Goal: Task Accomplishment & Management: Use online tool/utility

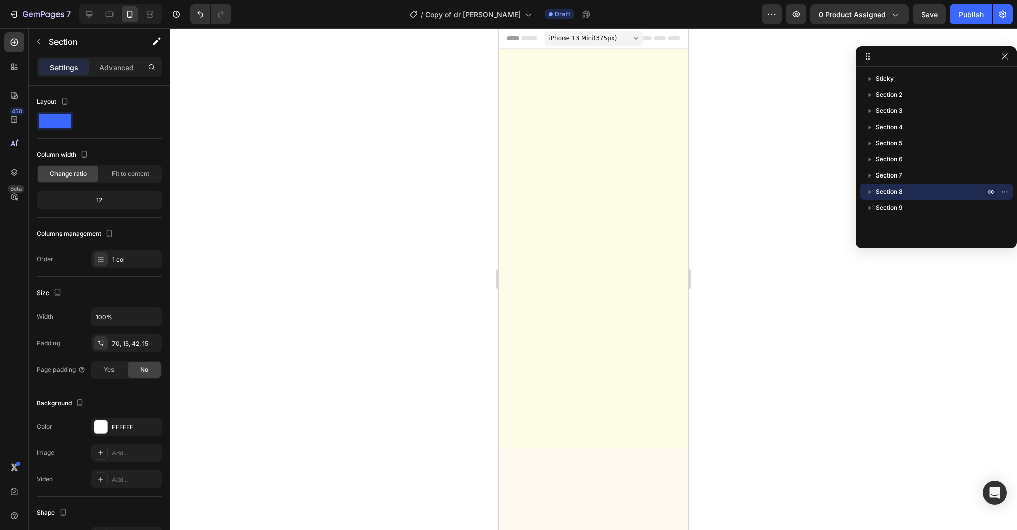
scroll to position [3568, 0]
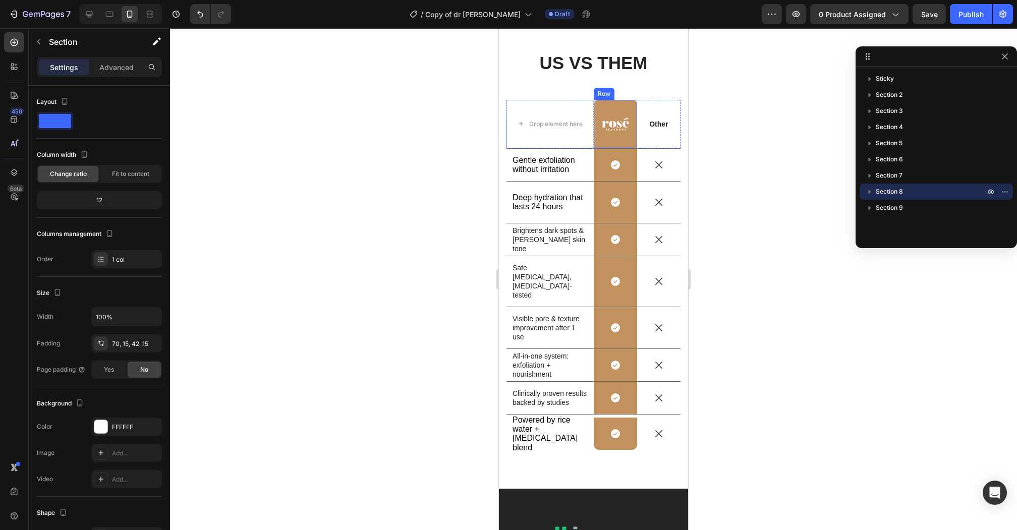
click at [614, 116] on div "Image Row" at bounding box center [615, 124] width 43 height 48
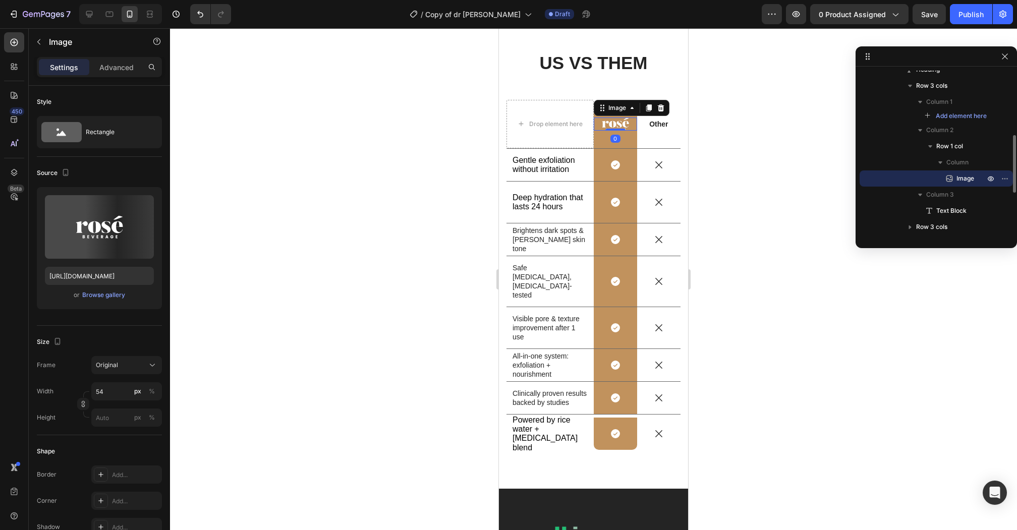
click at [613, 124] on img at bounding box center [615, 124] width 27 height 13
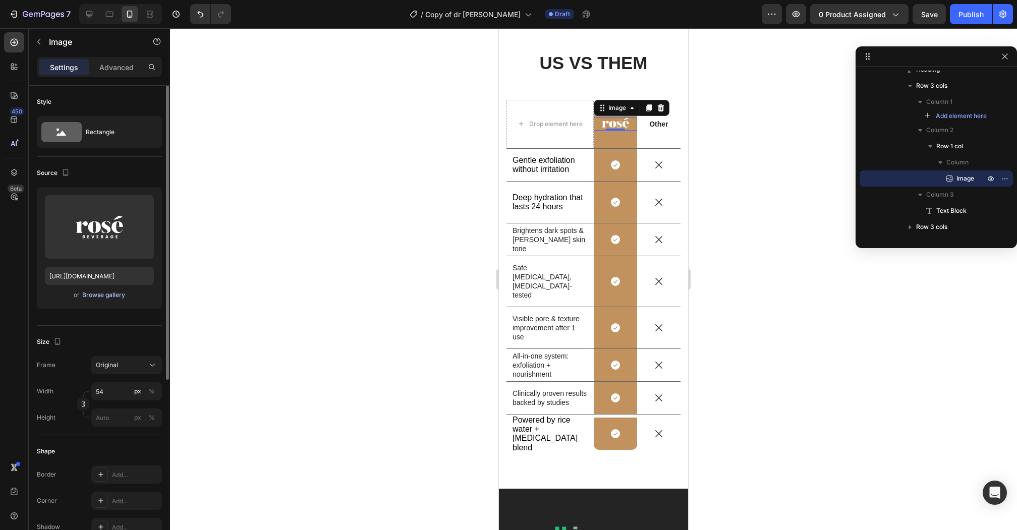
click at [93, 299] on button "Browse gallery" at bounding box center [104, 295] width 44 height 10
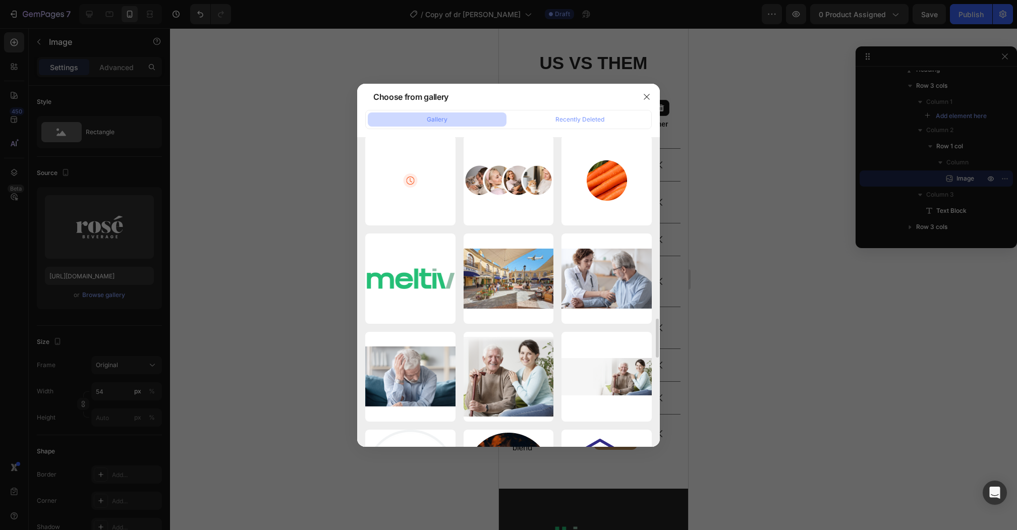
scroll to position [1556, 0]
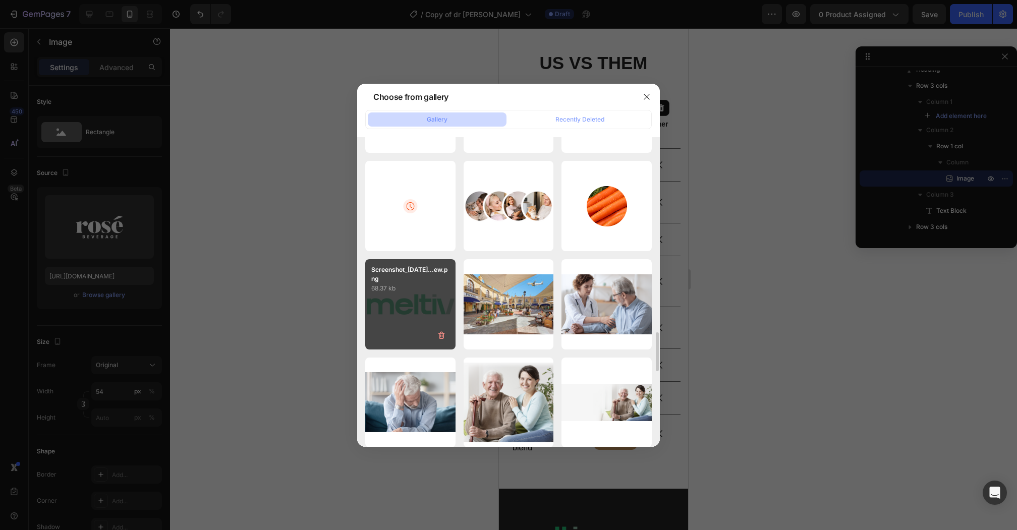
click at [451, 315] on div "Screenshot_[DATE]...ew.png 68.37 kb" at bounding box center [410, 304] width 90 height 90
type input "[URL][DOMAIN_NAME]"
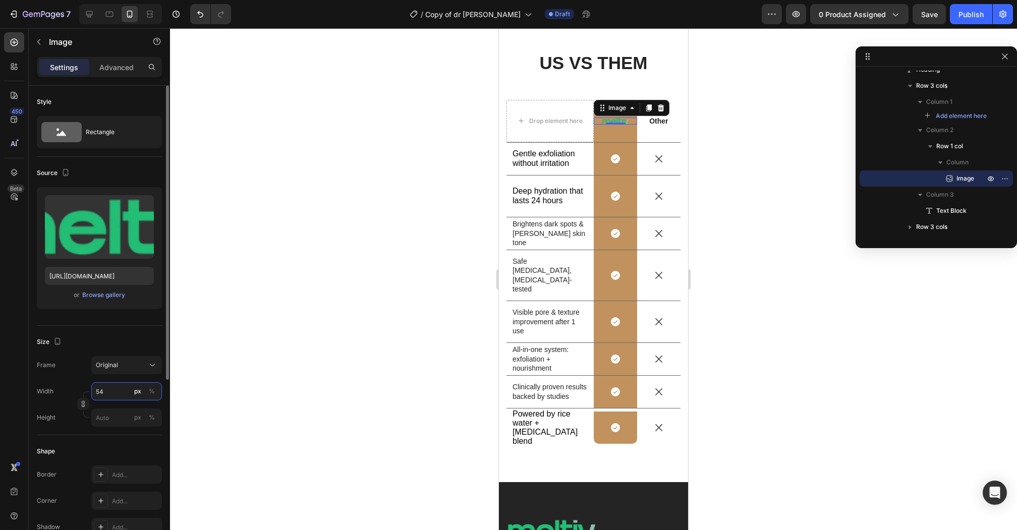
click at [106, 388] on input "54" at bounding box center [126, 391] width 71 height 18
click at [109, 409] on div "Full 100%" at bounding box center [116, 415] width 83 height 18
type input "100"
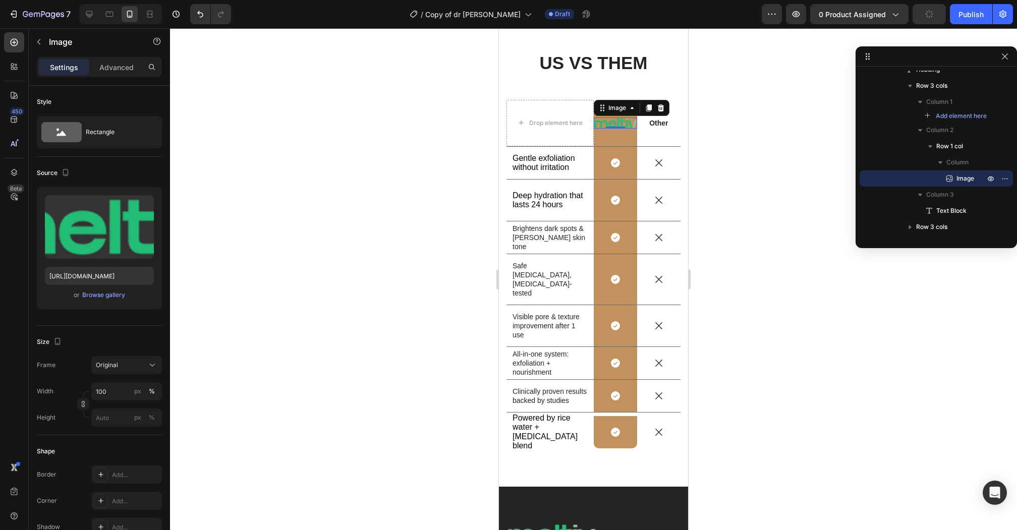
click at [813, 136] on div at bounding box center [593, 279] width 847 height 502
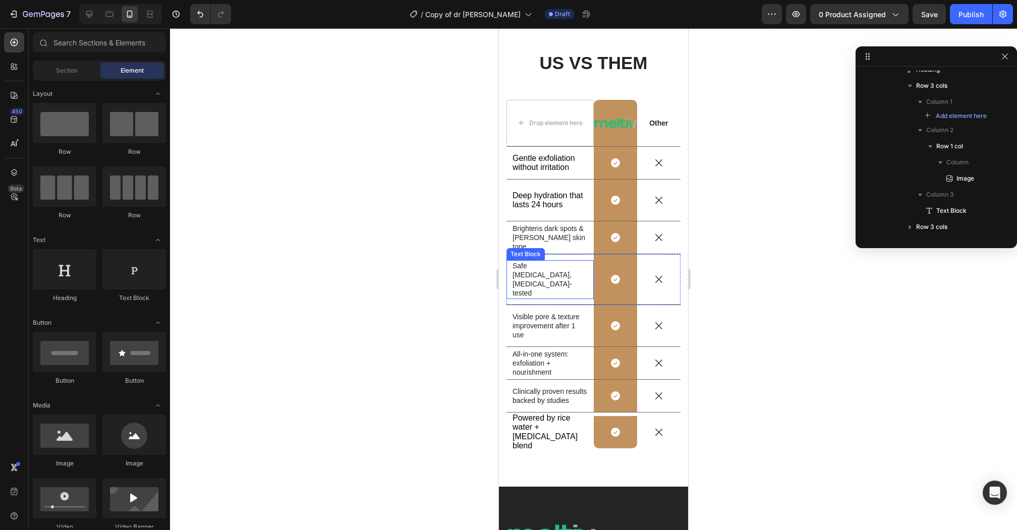
click at [541, 273] on p "Safe [MEDICAL_DATA], [MEDICAL_DATA]-tested" at bounding box center [550, 279] width 75 height 37
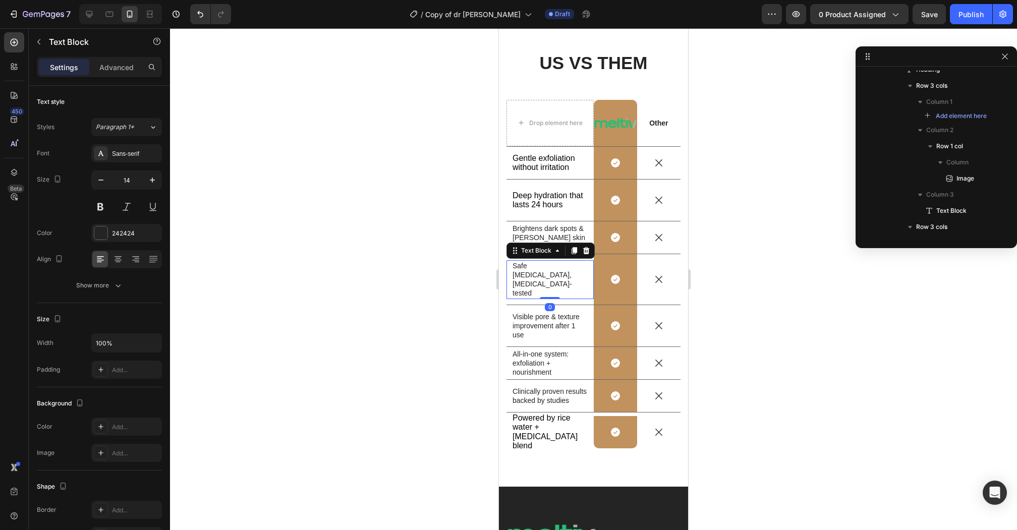
scroll to position [639, 0]
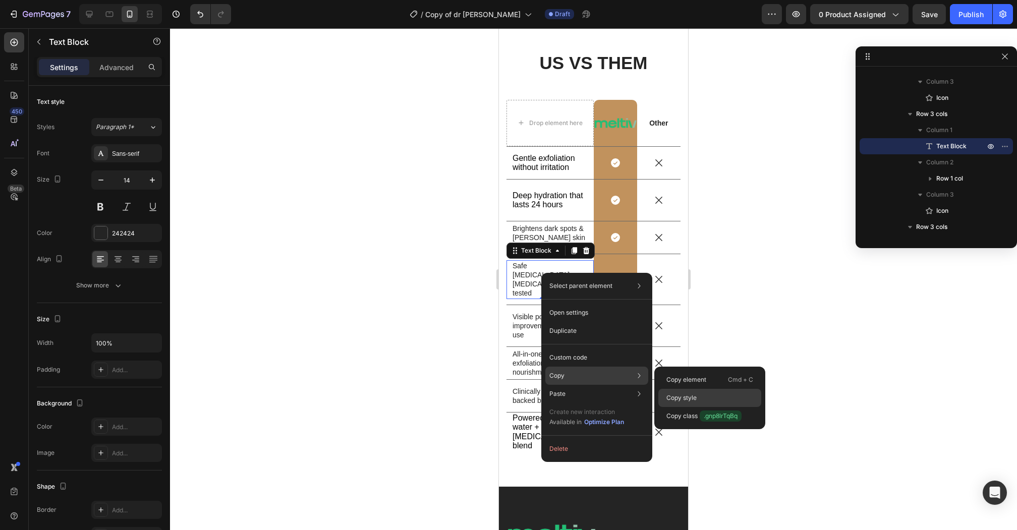
click at [684, 399] on p "Copy style" at bounding box center [682, 398] width 30 height 9
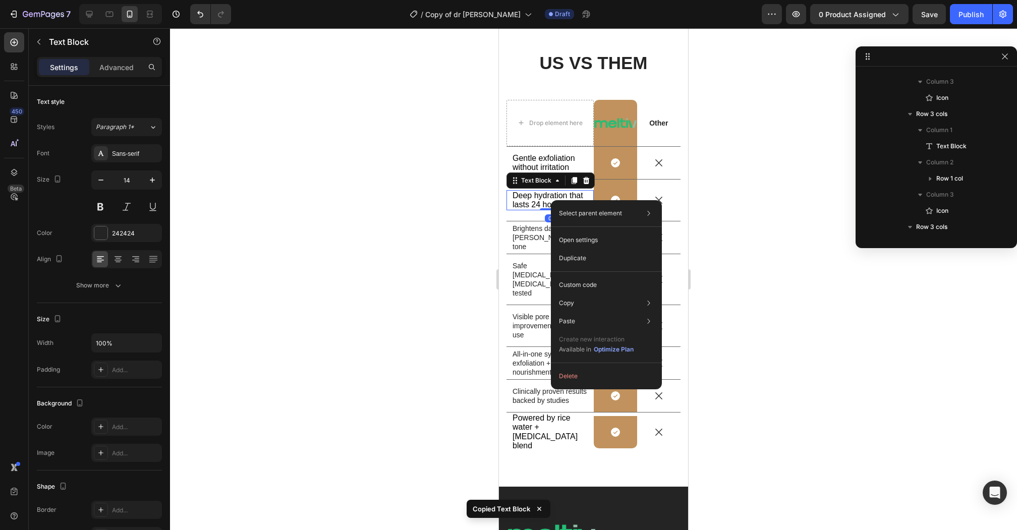
scroll to position [413, 0]
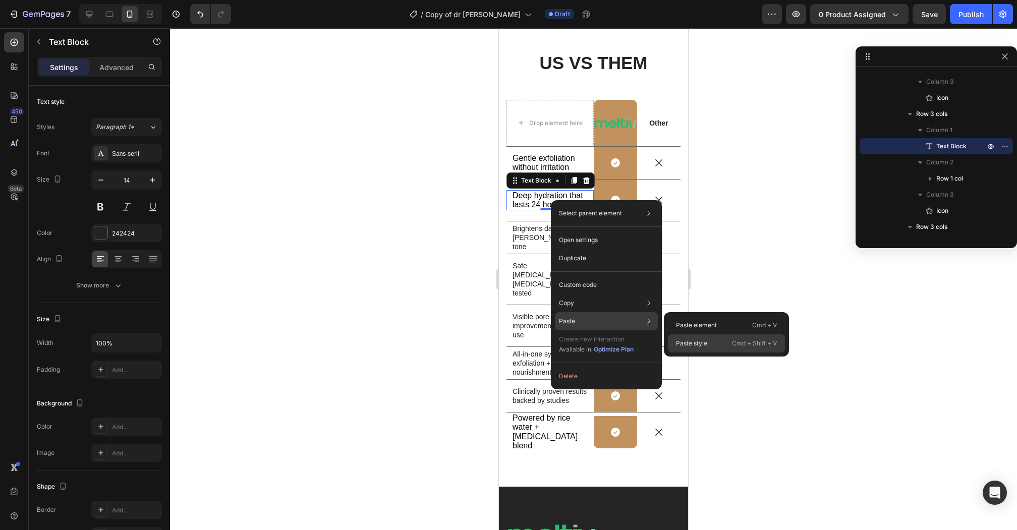
click at [696, 340] on p "Paste style" at bounding box center [691, 343] width 31 height 9
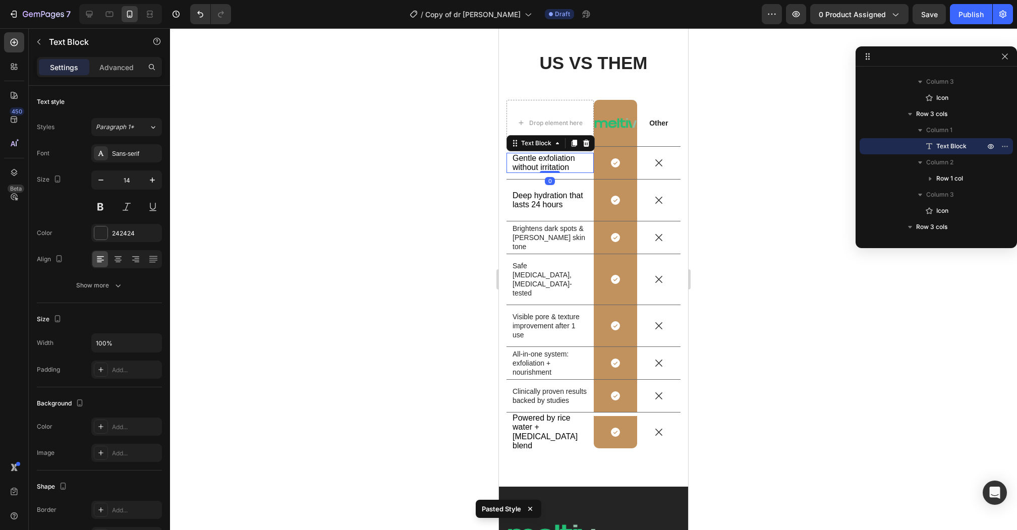
scroll to position [300, 0]
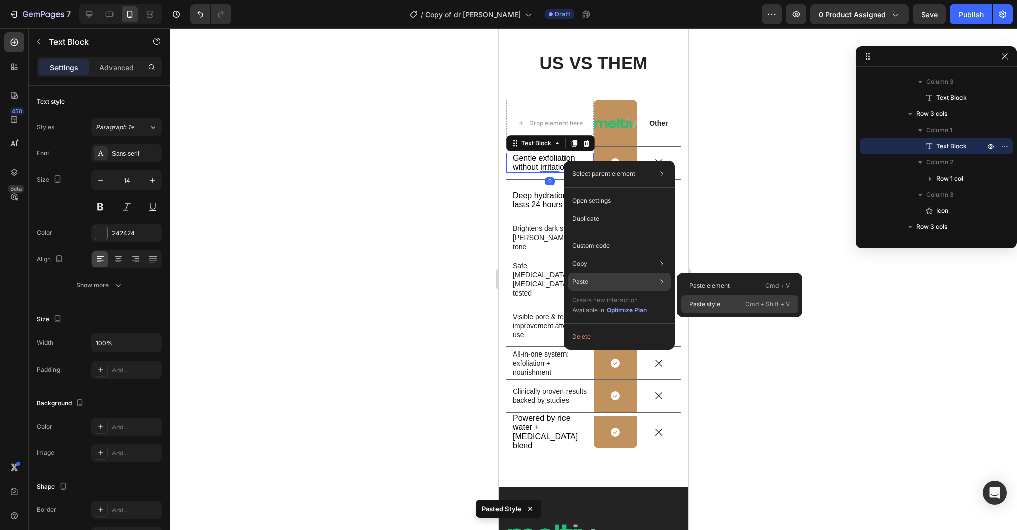
click at [699, 305] on p "Paste style" at bounding box center [704, 304] width 31 height 9
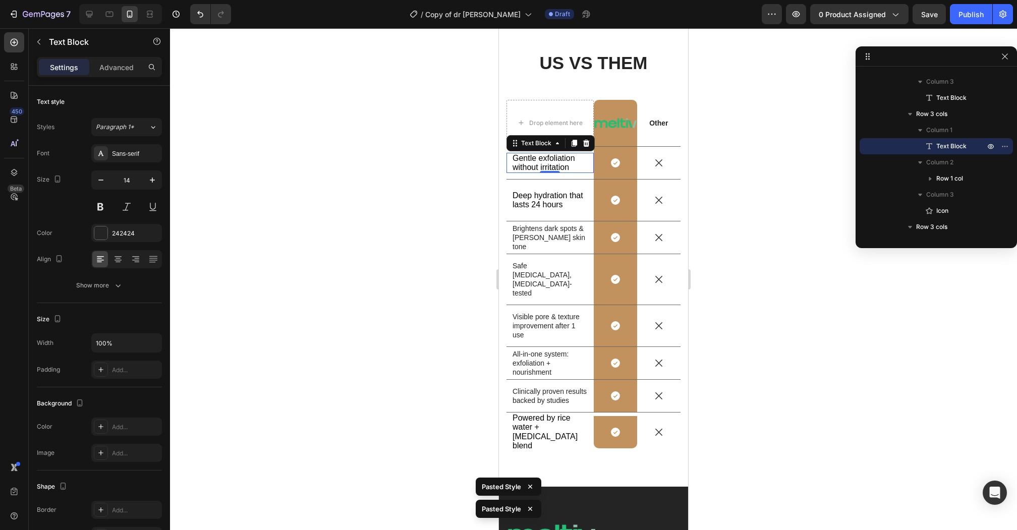
click at [554, 164] on span "Gentle exfoliation without irritation" at bounding box center [544, 163] width 63 height 18
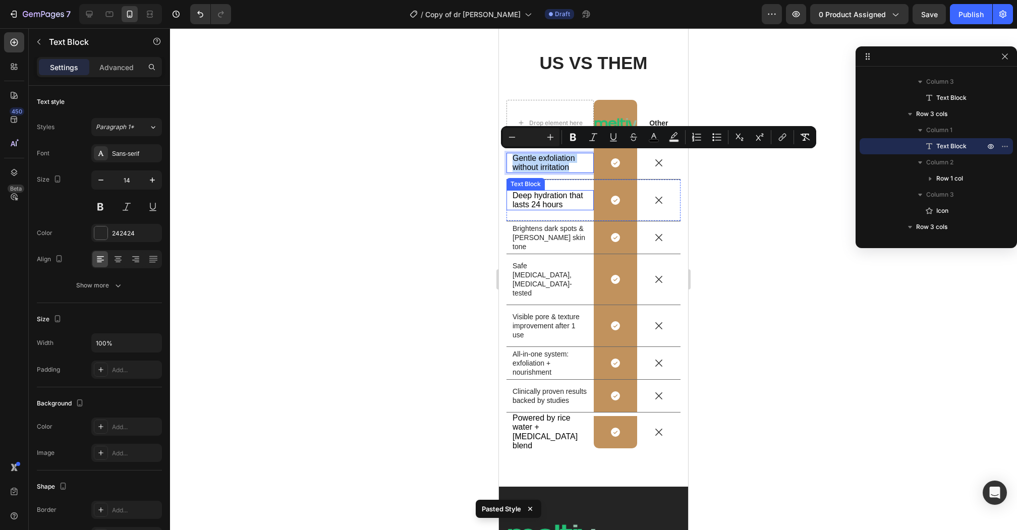
click at [547, 193] on span "Deep hydration that lasts 24 hours" at bounding box center [548, 200] width 71 height 18
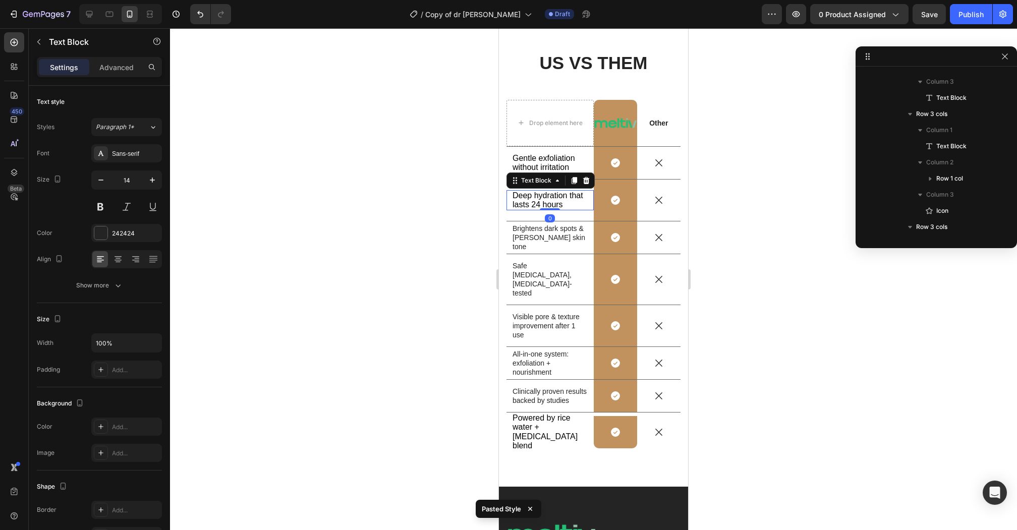
scroll to position [413, 0]
click at [547, 193] on span "Deep hydration that lasts 24 hours" at bounding box center [548, 200] width 71 height 18
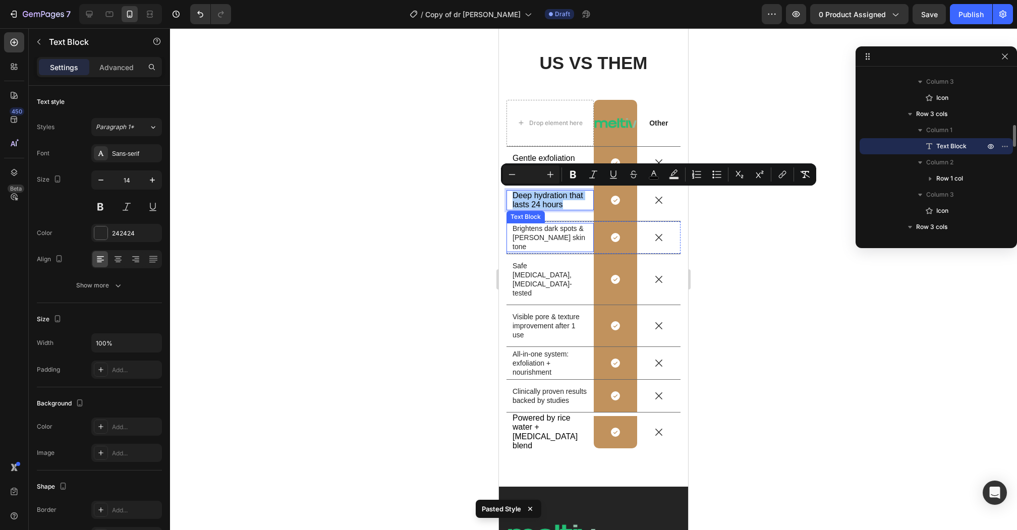
click at [542, 234] on p "Brightens dark spots & [PERSON_NAME] skin tone" at bounding box center [550, 238] width 75 height 28
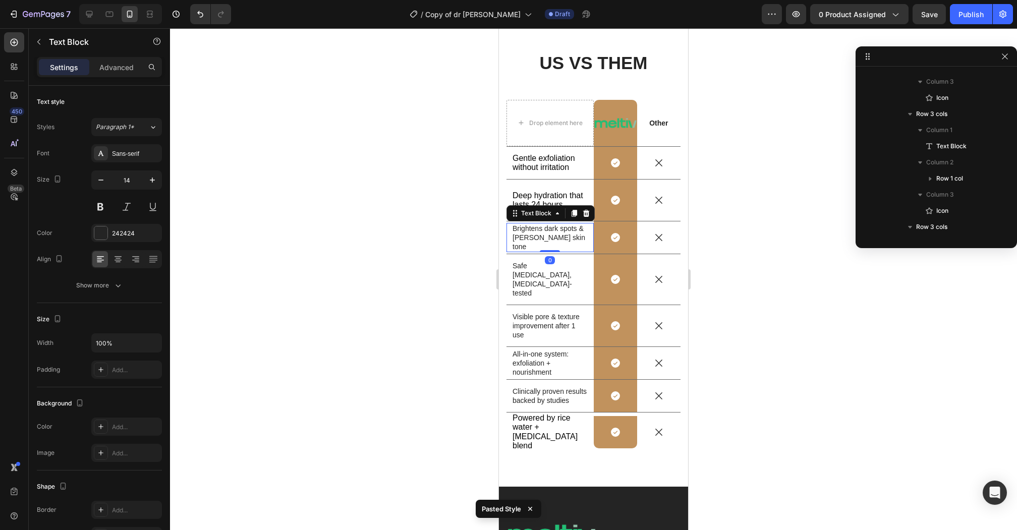
scroll to position [526, 0]
click at [542, 234] on p "Brightens dark spots & [PERSON_NAME] skin tone" at bounding box center [550, 238] width 75 height 28
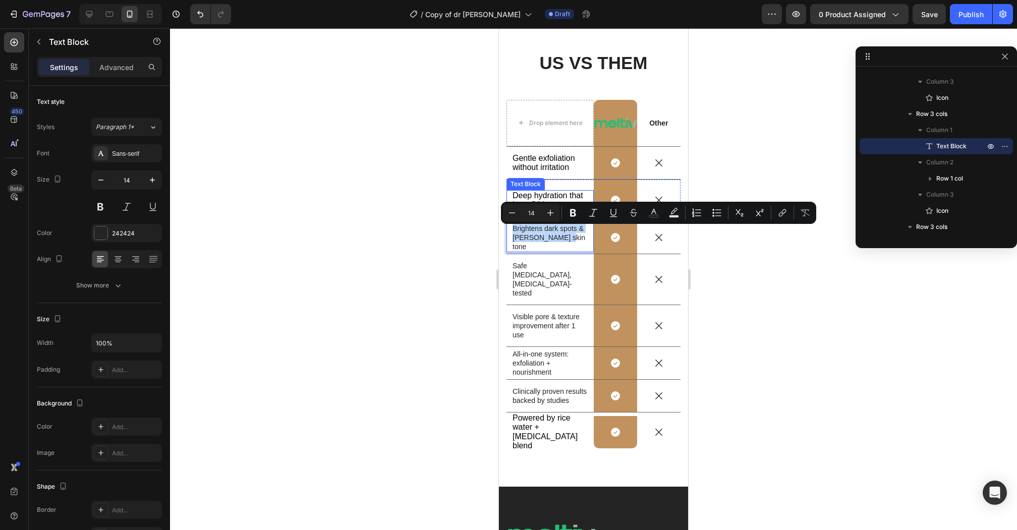
click at [542, 191] on span "Deep hydration that lasts 24 hours" at bounding box center [548, 200] width 71 height 18
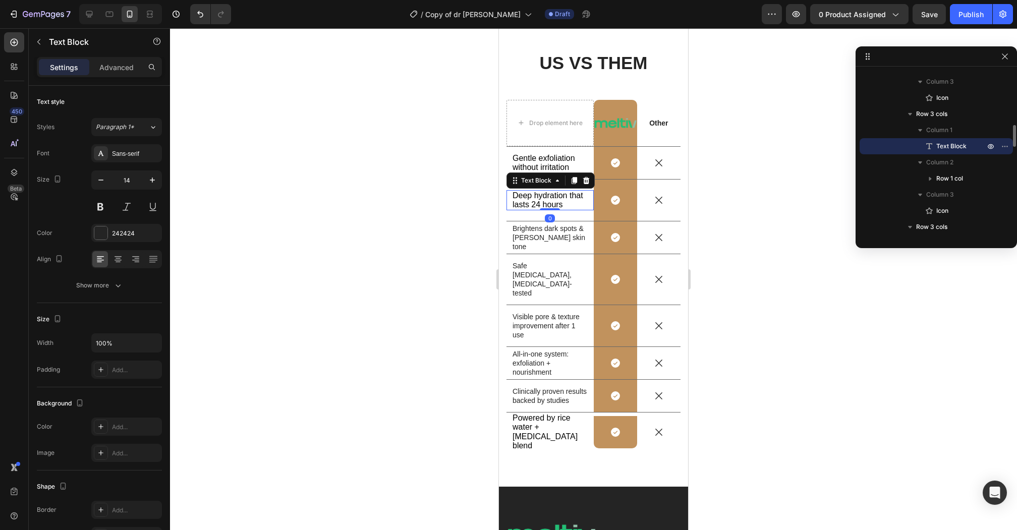
click at [542, 191] on span "Deep hydration that lasts 24 hours" at bounding box center [548, 200] width 71 height 18
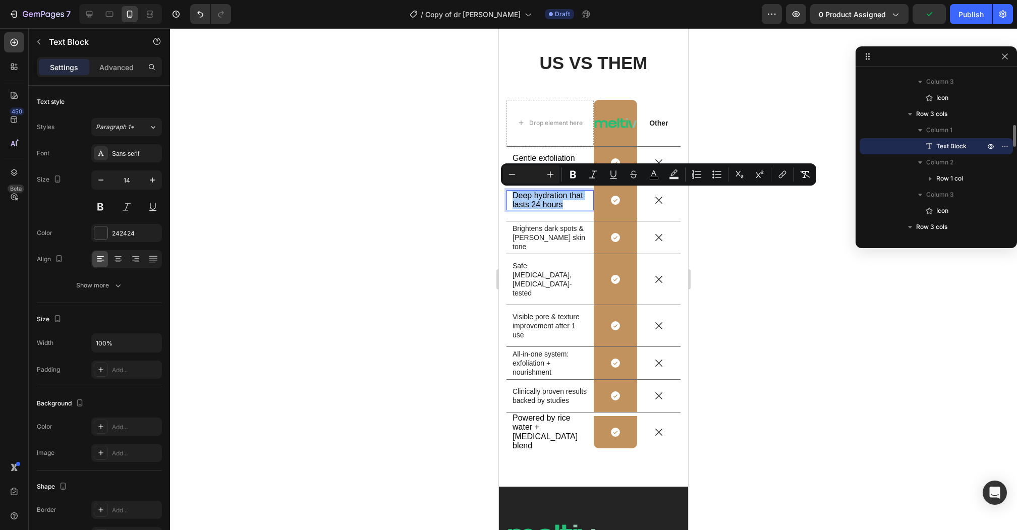
click at [534, 176] on input "Editor contextual toolbar" at bounding box center [531, 175] width 20 height 12
type input "14"
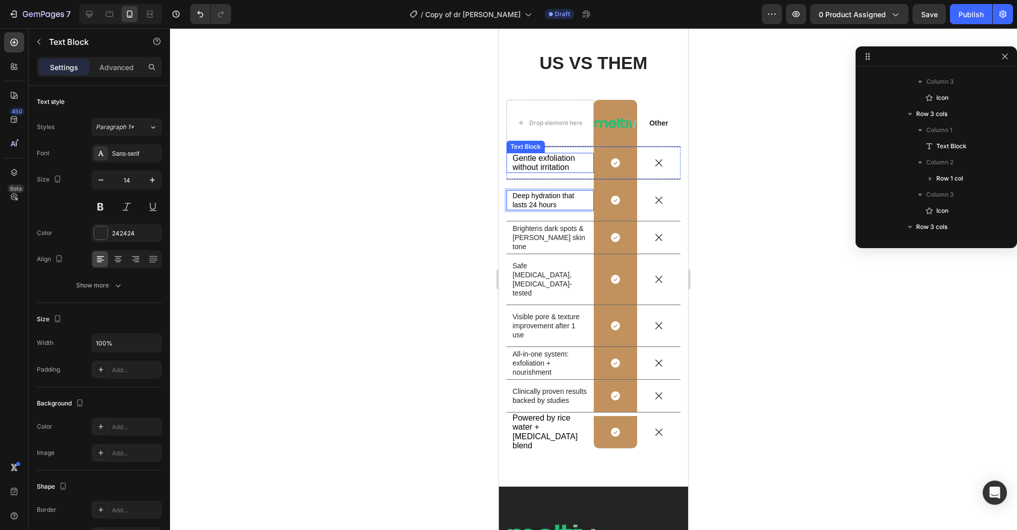
scroll to position [300, 0]
click at [537, 154] on span "Gentle exfoliation without irritation" at bounding box center [544, 163] width 63 height 18
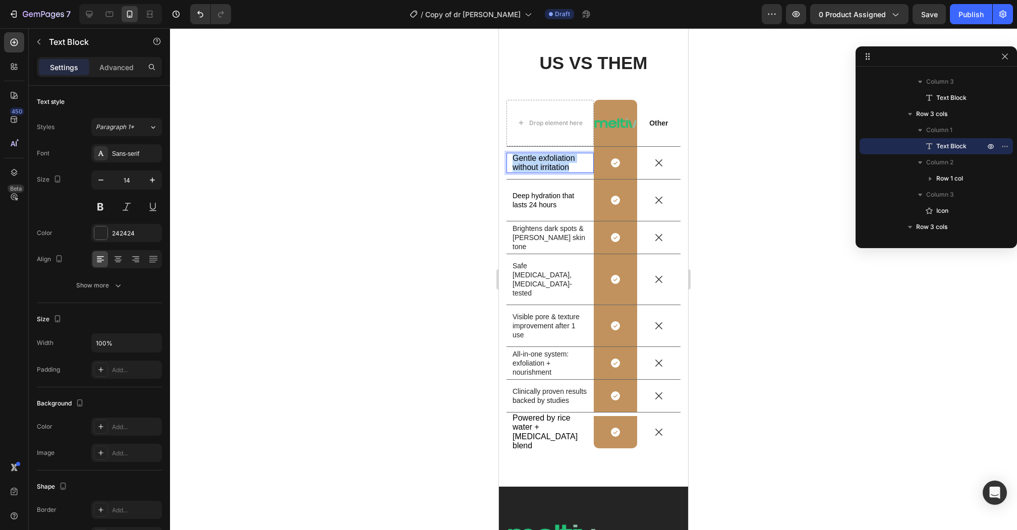
click at [537, 154] on span "Gentle exfoliation without irritation" at bounding box center [544, 163] width 63 height 18
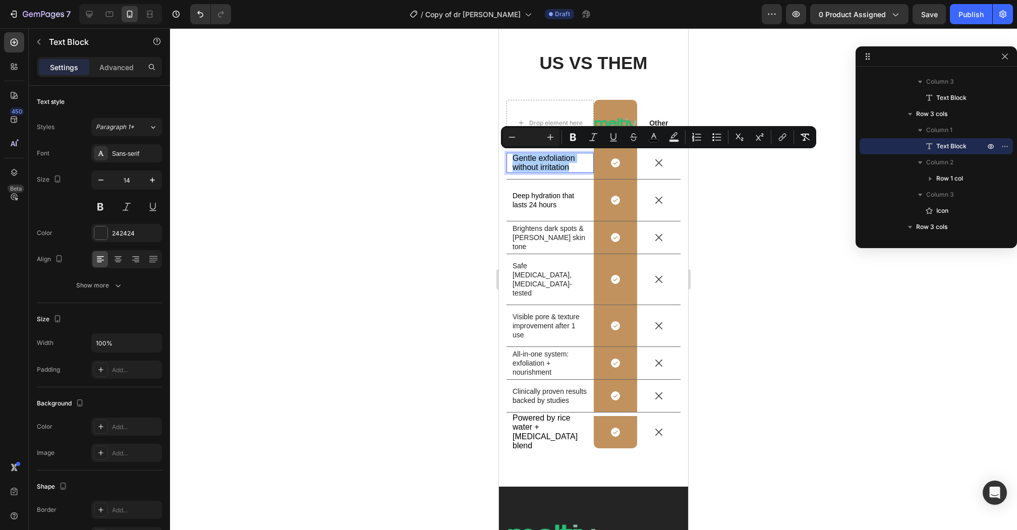
click at [533, 138] on input "Editor contextual toolbar" at bounding box center [531, 137] width 20 height 12
type input "14"
click at [528, 318] on p "Visible pore & texture improvement after 1 use" at bounding box center [550, 326] width 75 height 28
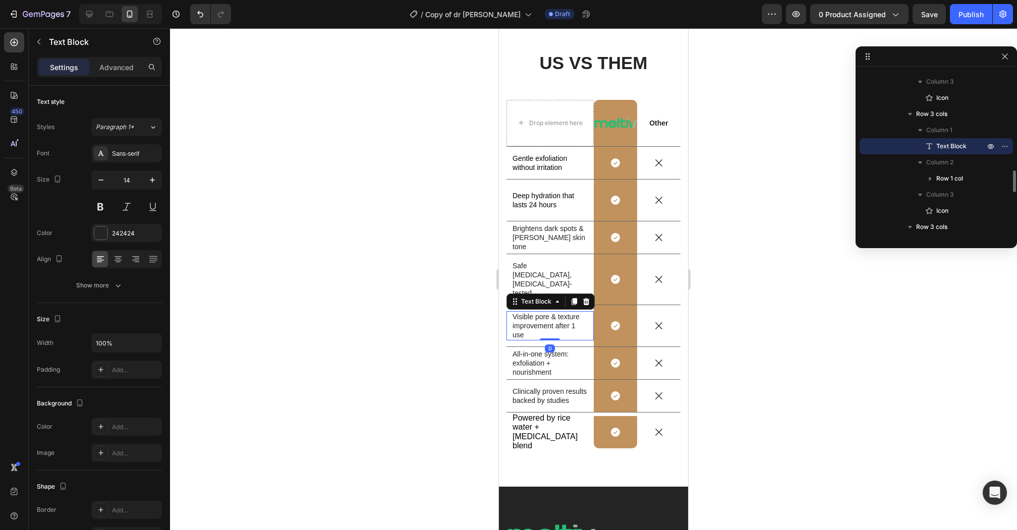
click at [528, 318] on p "Visible pore & texture improvement after 1 use" at bounding box center [550, 326] width 75 height 28
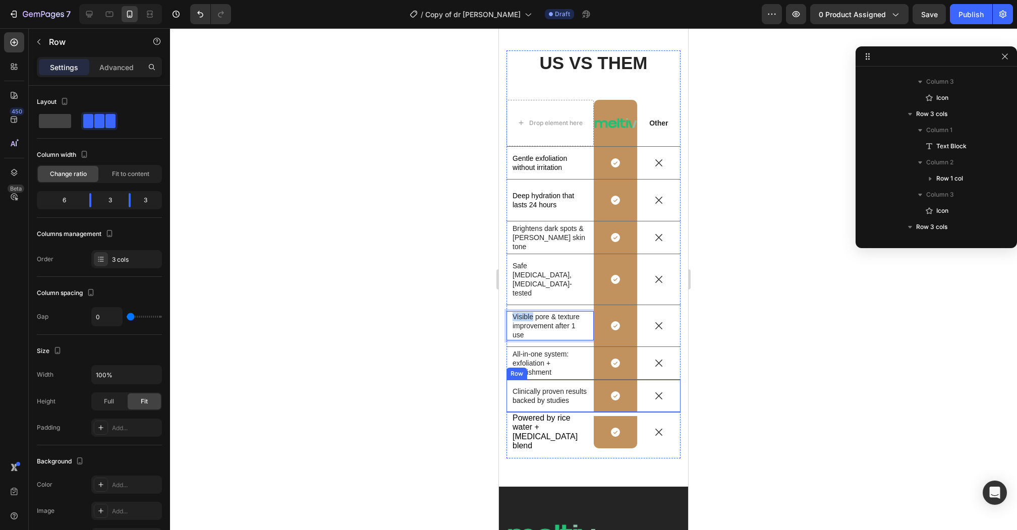
click at [525, 408] on div "Clinically proven results backed by studies Text Block" at bounding box center [550, 396] width 87 height 32
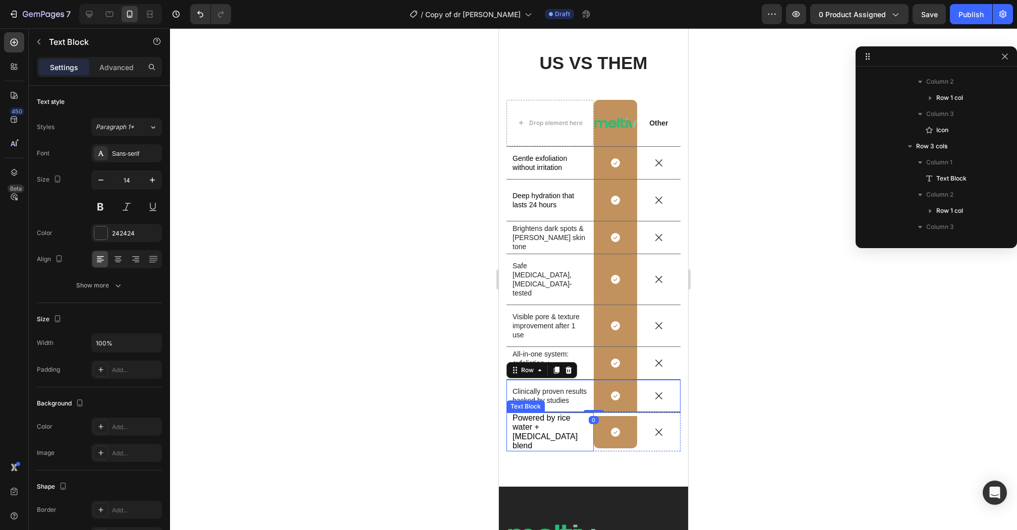
click at [525, 429] on span "Powered by rice water + [MEDICAL_DATA] blend" at bounding box center [545, 432] width 65 height 36
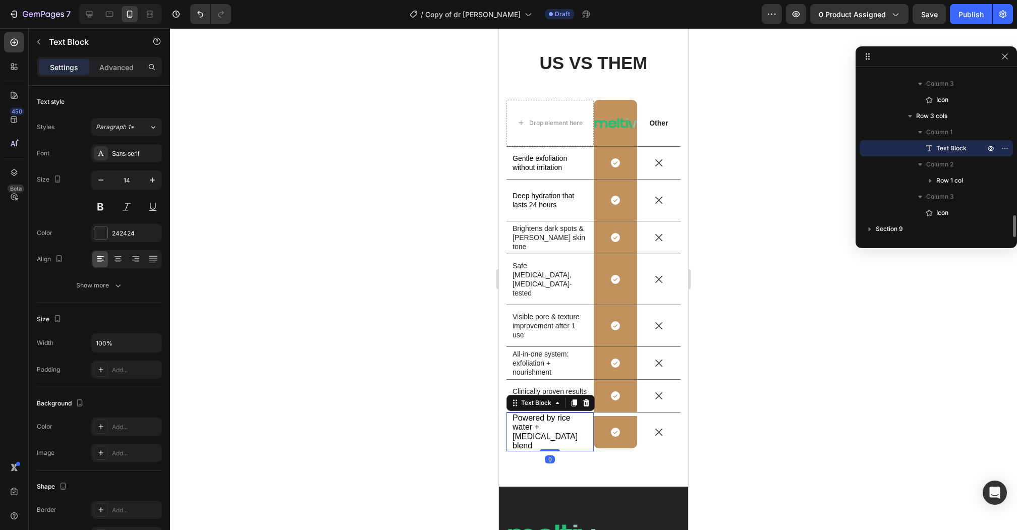
click at [525, 429] on span "Powered by rice water + [MEDICAL_DATA] blend" at bounding box center [545, 432] width 65 height 36
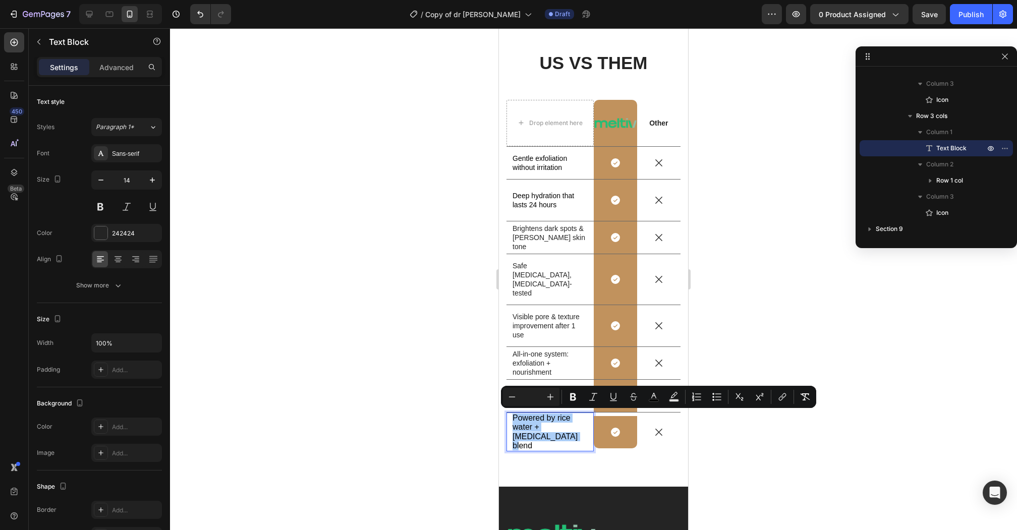
click at [537, 402] on input "Editor contextual toolbar" at bounding box center [531, 397] width 20 height 12
type input "14"
drag, startPoint x: 0, startPoint y: 365, endPoint x: 443, endPoint y: 369, distance: 443.0
click at [443, 369] on div at bounding box center [593, 279] width 847 height 502
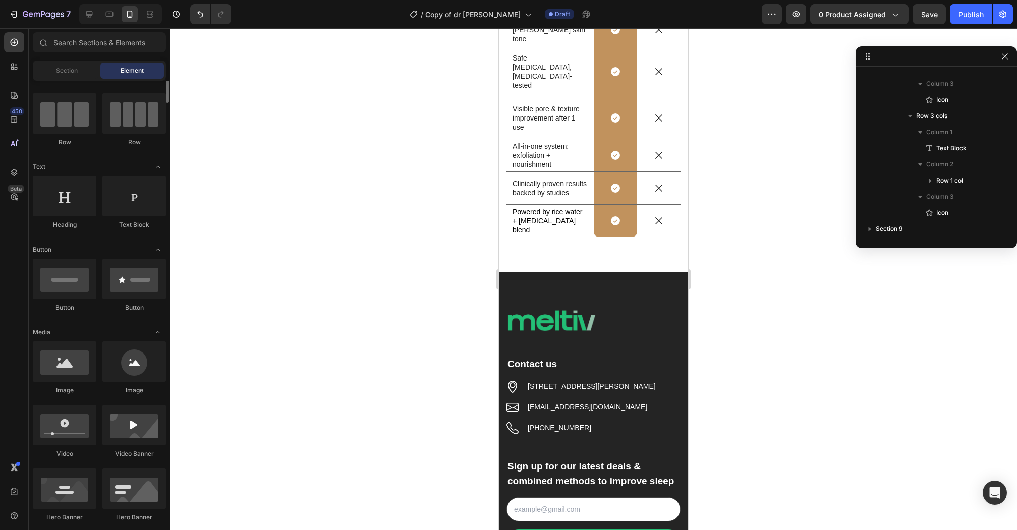
scroll to position [155, 0]
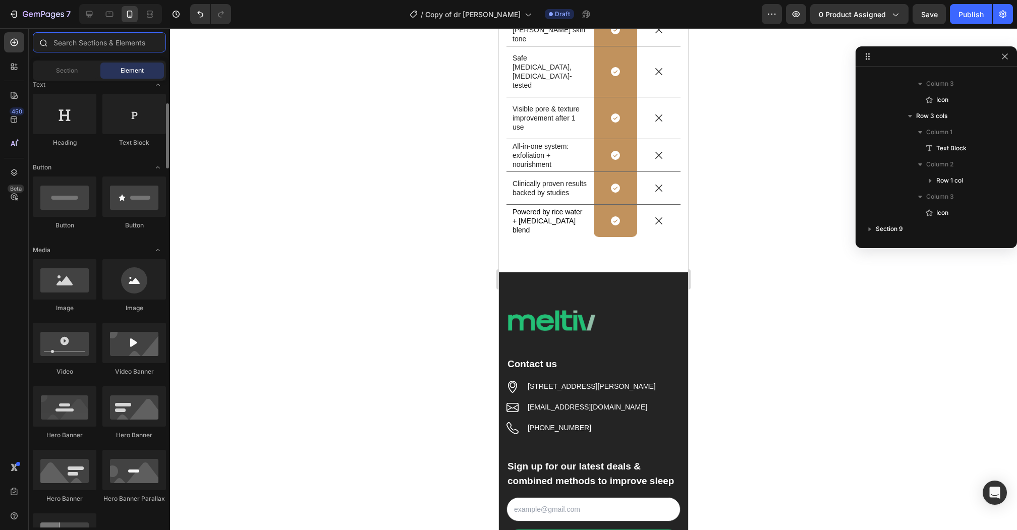
click at [87, 45] on input "text" at bounding box center [99, 42] width 133 height 20
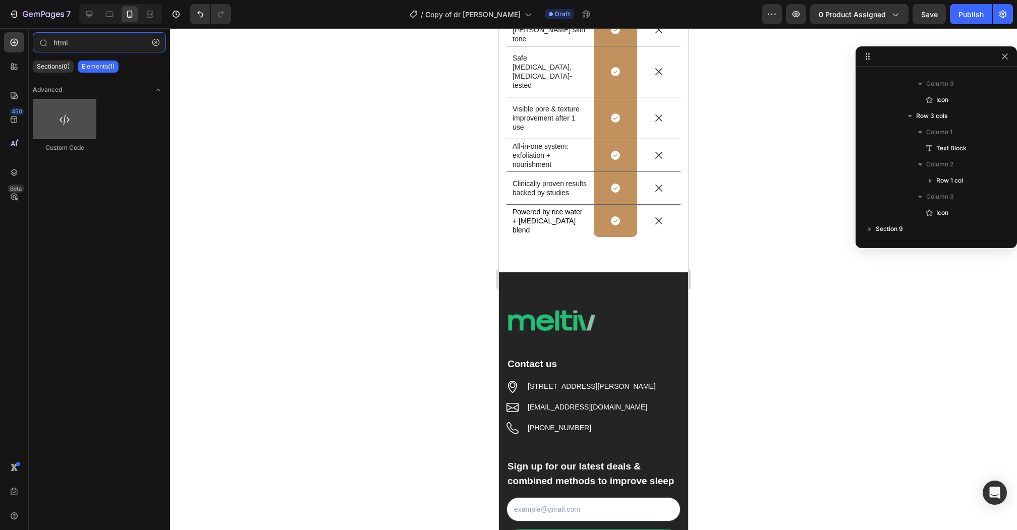
type input "html"
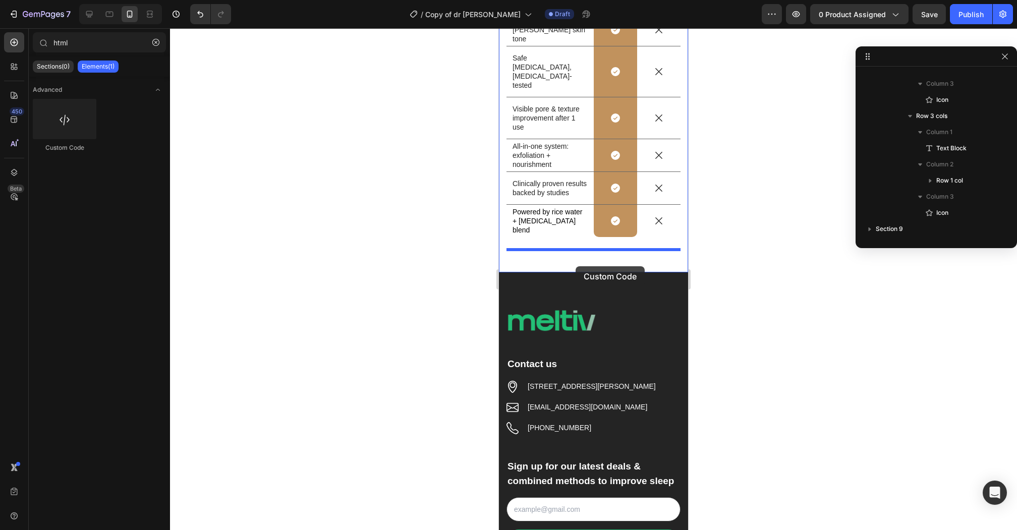
drag, startPoint x: 569, startPoint y: 157, endPoint x: 576, endPoint y: 266, distance: 109.7
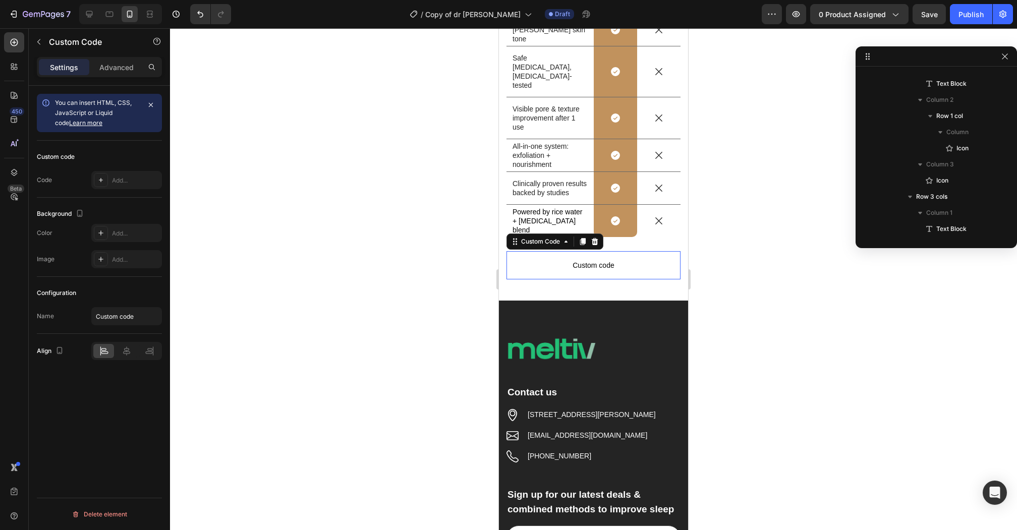
scroll to position [1363, 0]
click at [136, 181] on div "Add..." at bounding box center [135, 180] width 47 height 9
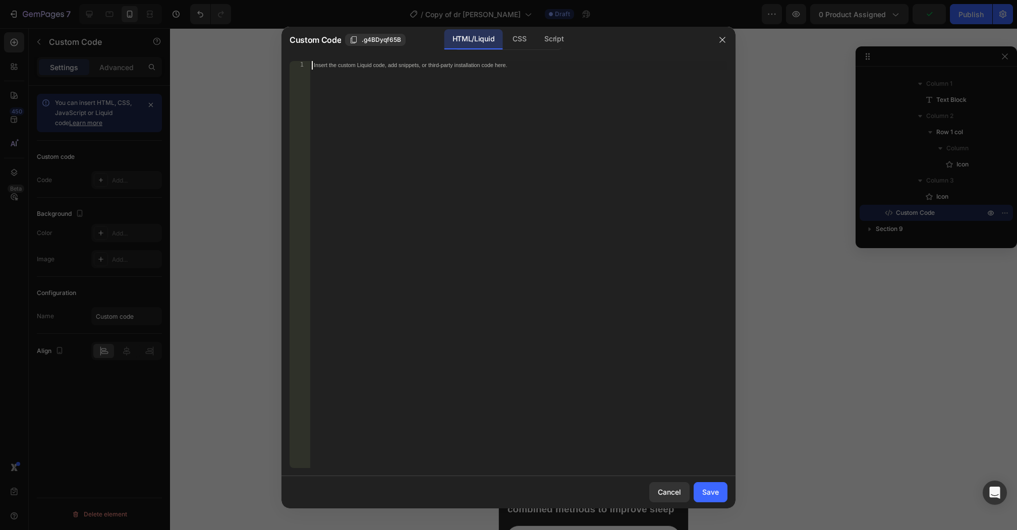
click at [550, 203] on div "Insert the custom Liquid code, add snippets, or third-party installation code h…" at bounding box center [519, 273] width 418 height 424
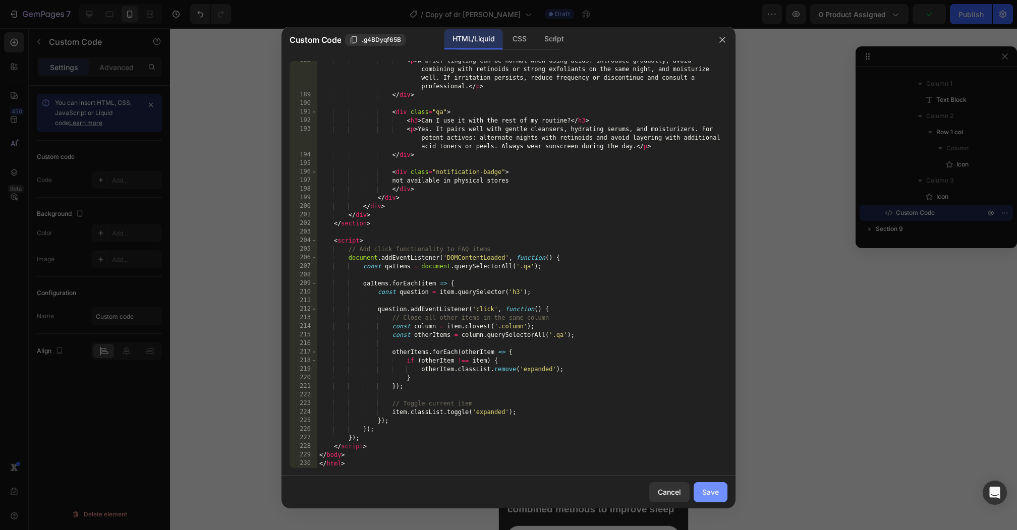
click at [718, 498] on button "Save" at bounding box center [711, 492] width 34 height 20
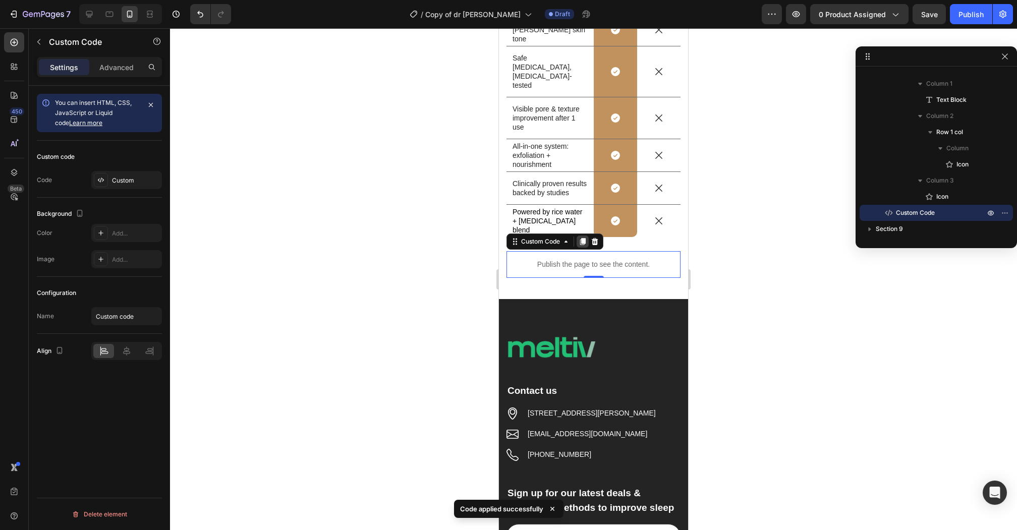
click at [584, 238] on icon at bounding box center [583, 241] width 6 height 7
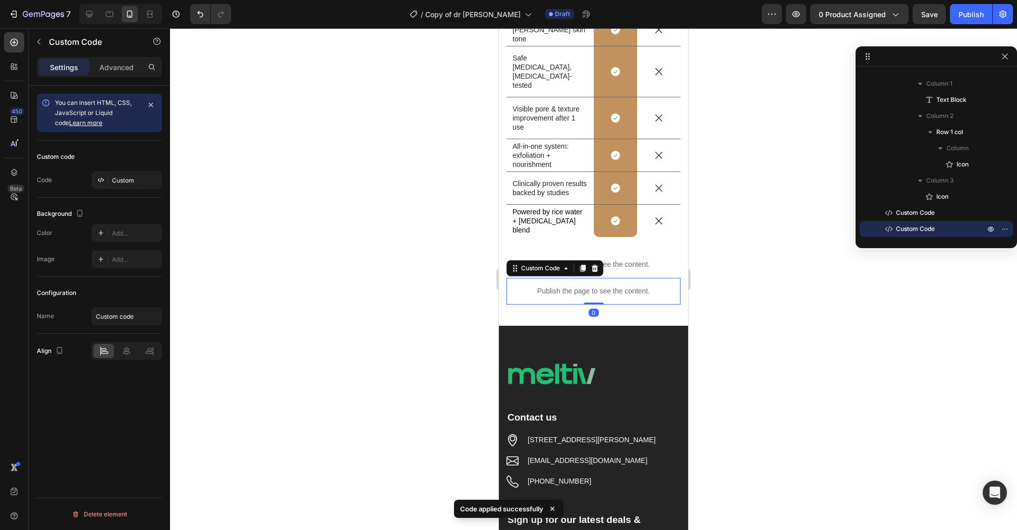
click at [573, 292] on p "Publish the page to see the content." at bounding box center [594, 291] width 174 height 11
click at [127, 178] on div "Custom" at bounding box center [135, 180] width 47 height 9
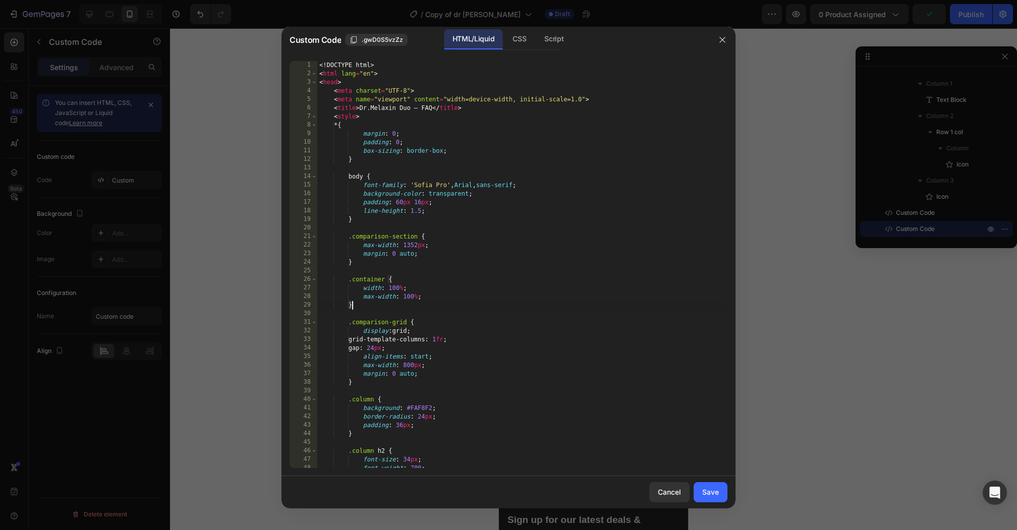
click at [451, 303] on div "<! DOCTYPE html > < html lang = "en" > < head > < meta charset = "UTF-8" > < me…" at bounding box center [522, 273] width 410 height 424
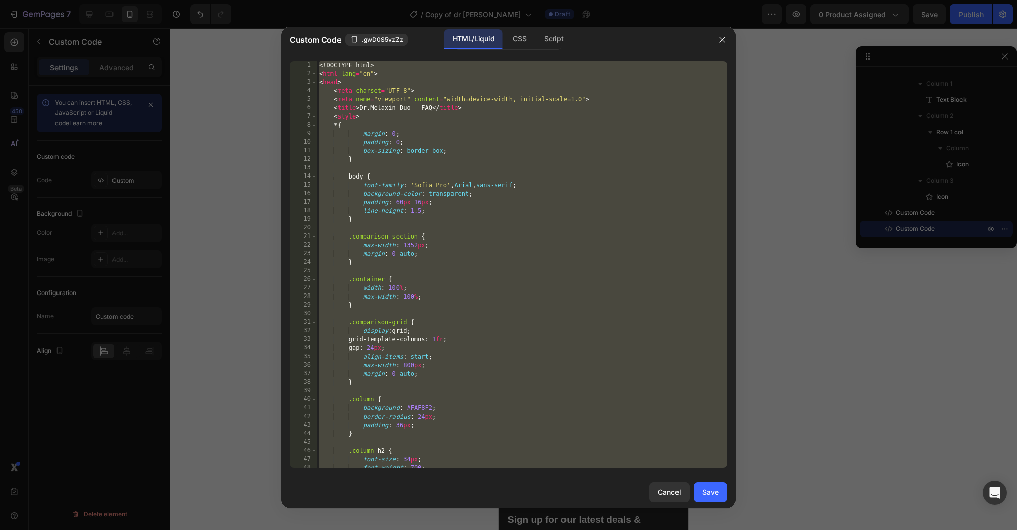
paste textarea
type textarea "</html>"
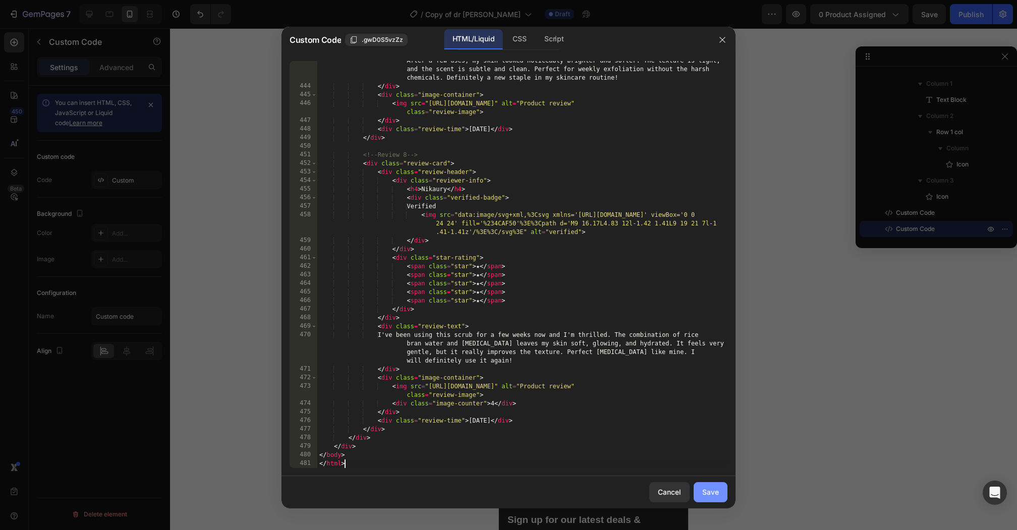
click at [709, 496] on div "Save" at bounding box center [710, 492] width 17 height 11
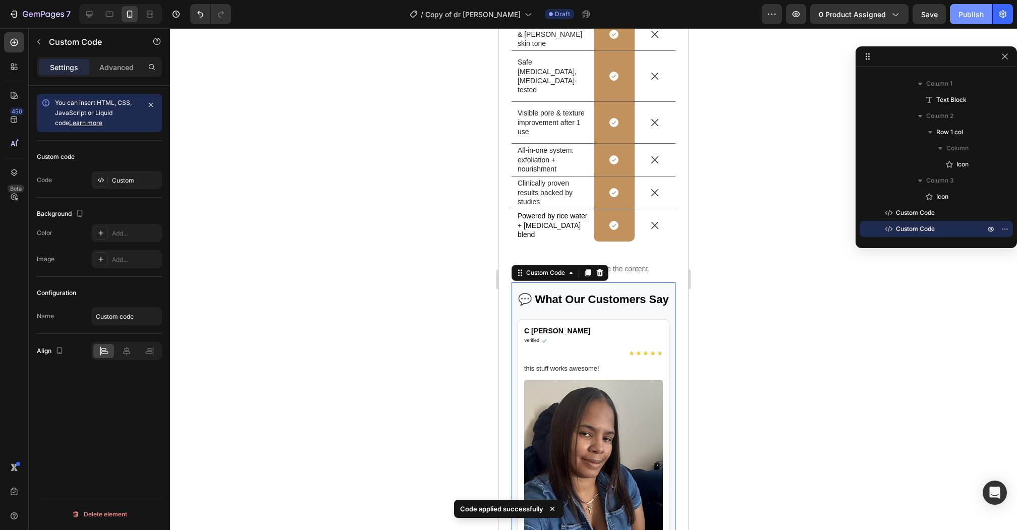
click at [962, 18] on div "Publish" at bounding box center [971, 14] width 25 height 11
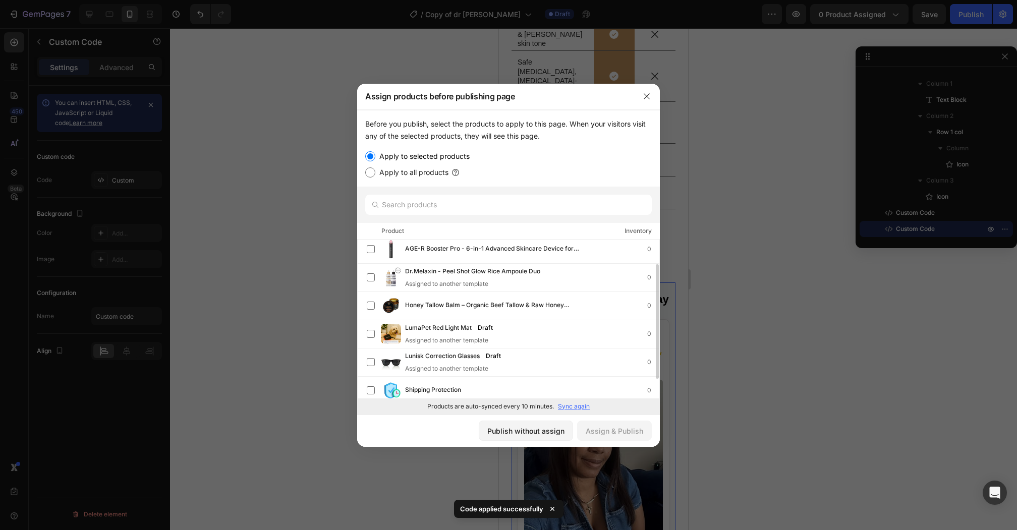
scroll to position [35, 0]
click at [460, 269] on span "Dr.Melaxin - Peel Shot Glow Rice Ampoule Duo" at bounding box center [472, 269] width 135 height 11
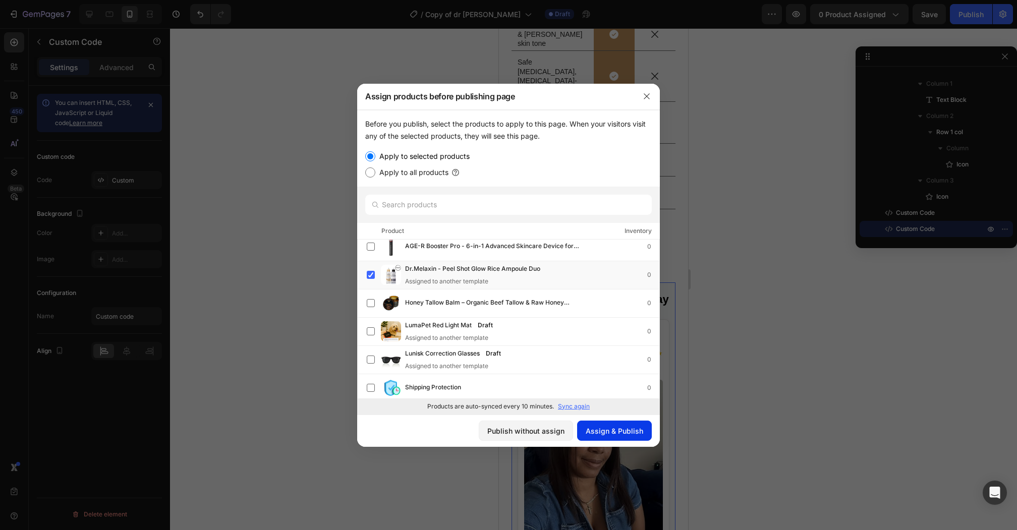
click at [598, 432] on div "Assign & Publish" at bounding box center [615, 431] width 58 height 11
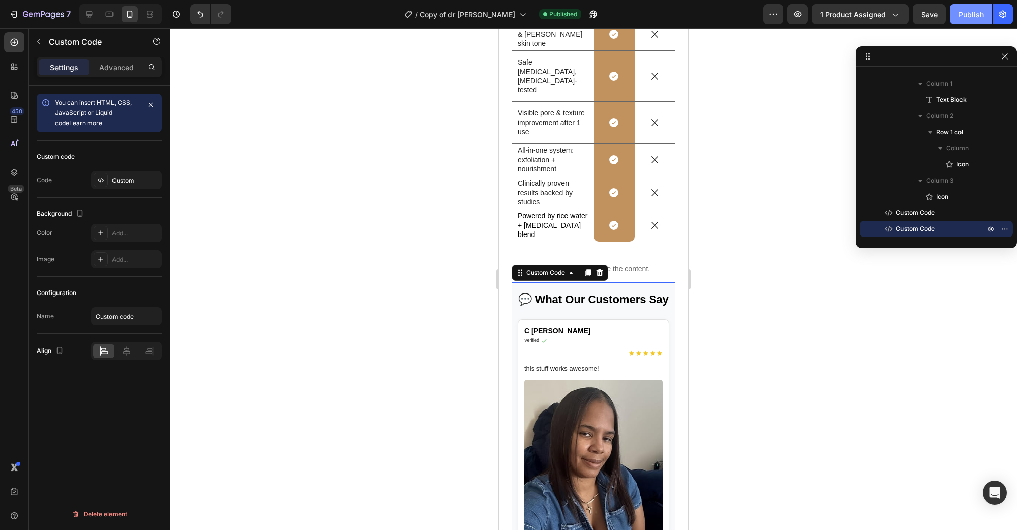
click at [960, 11] on div "Publish" at bounding box center [971, 14] width 25 height 11
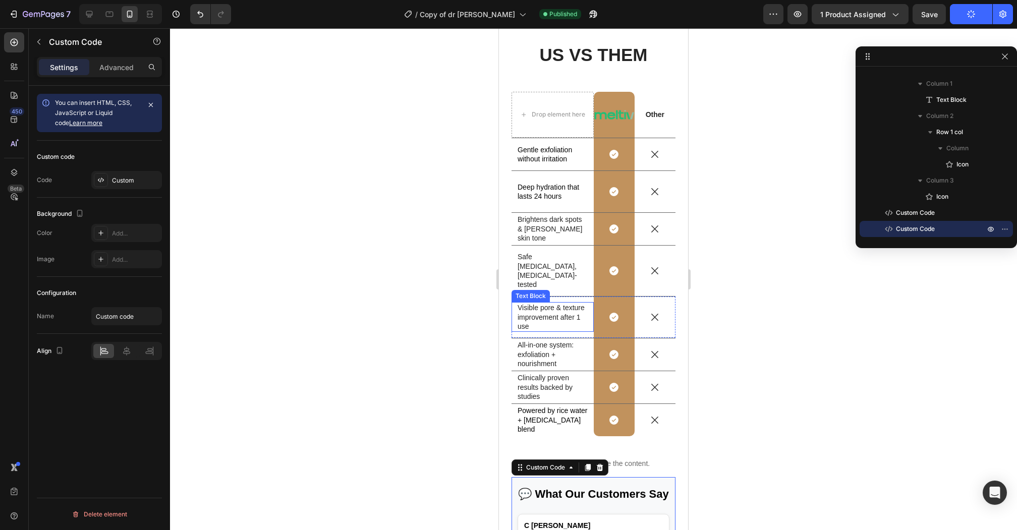
scroll to position [3560, 0]
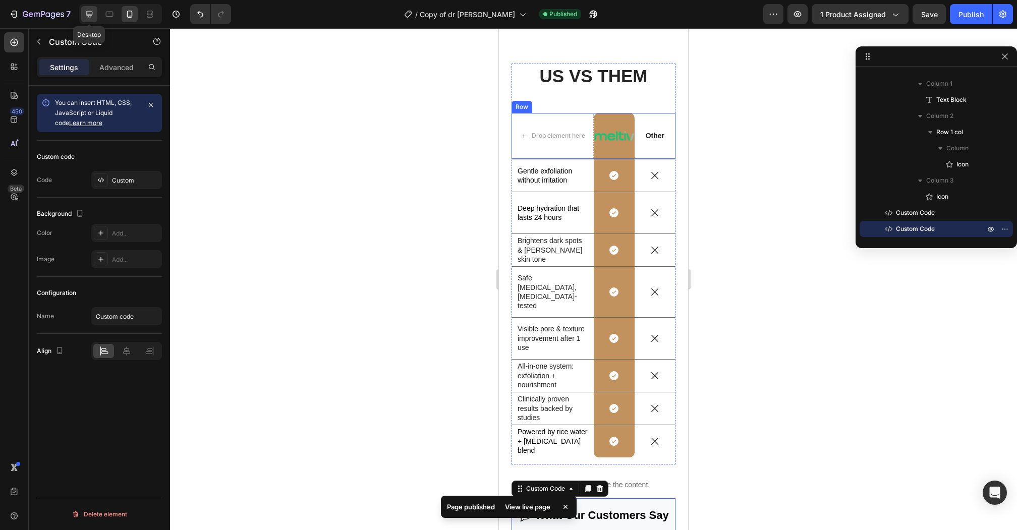
click at [91, 10] on icon at bounding box center [89, 14] width 10 height 10
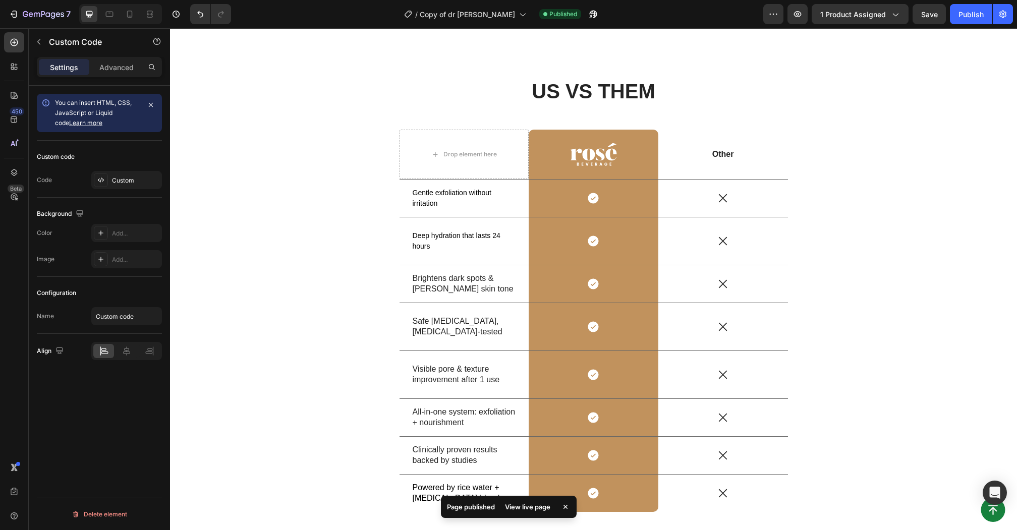
scroll to position [3736, 0]
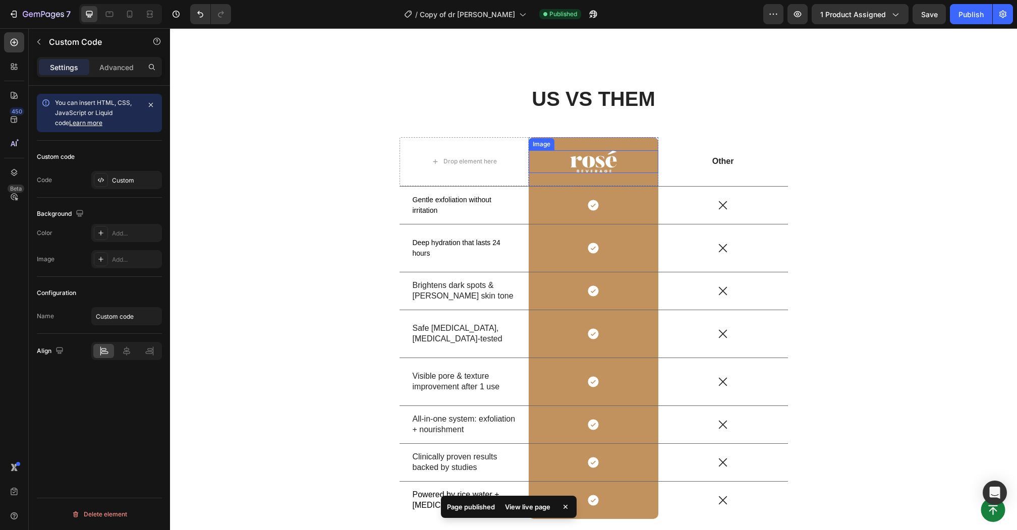
click at [595, 174] on img at bounding box center [593, 161] width 47 height 23
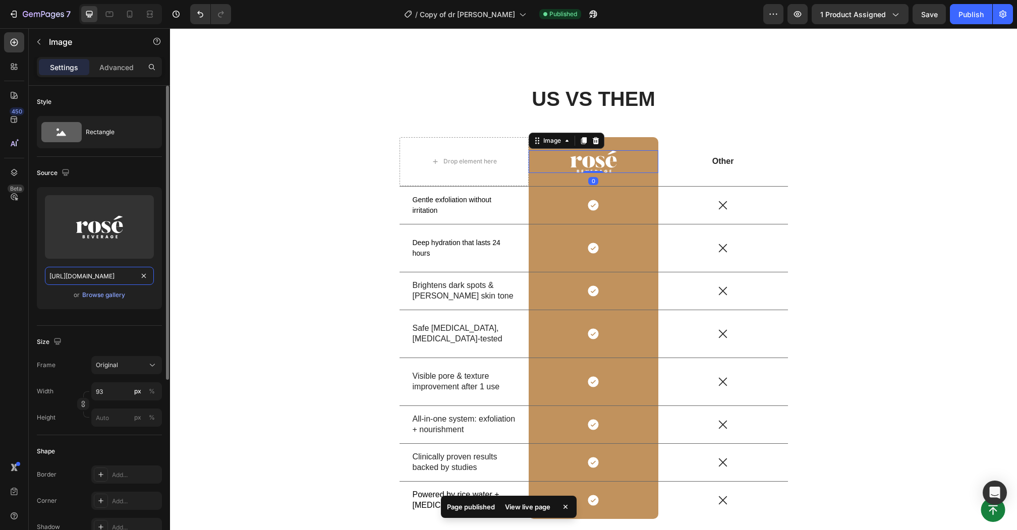
click at [95, 273] on input "[URL][DOMAIN_NAME]" at bounding box center [99, 276] width 109 height 18
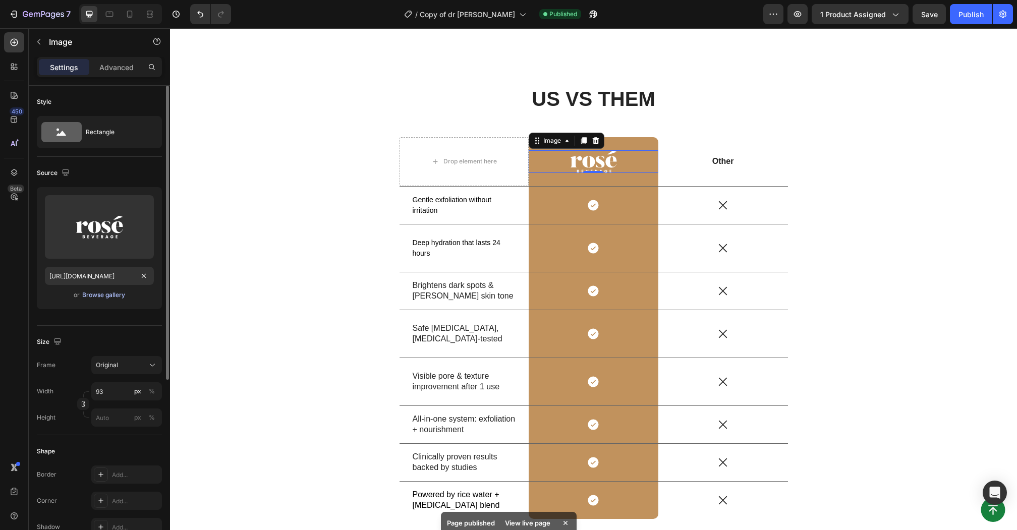
click at [95, 294] on div "Browse gallery" at bounding box center [103, 295] width 43 height 9
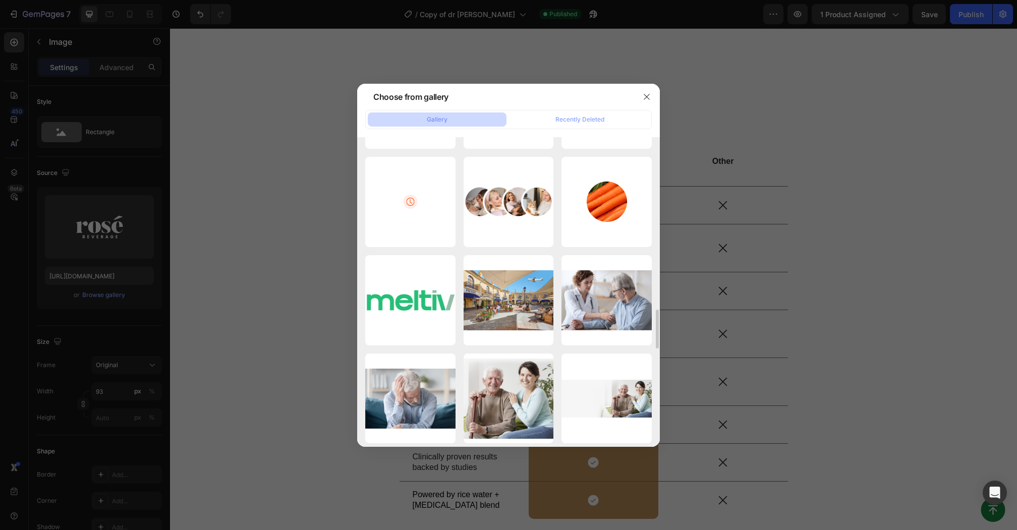
scroll to position [1527, 0]
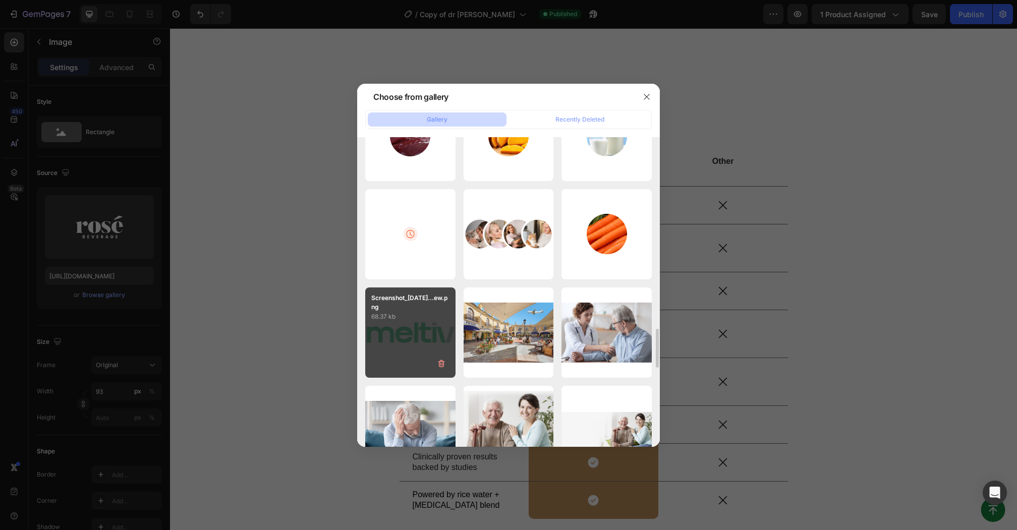
click at [407, 318] on p "68.37 kb" at bounding box center [410, 317] width 78 height 10
type input "[URL][DOMAIN_NAME]"
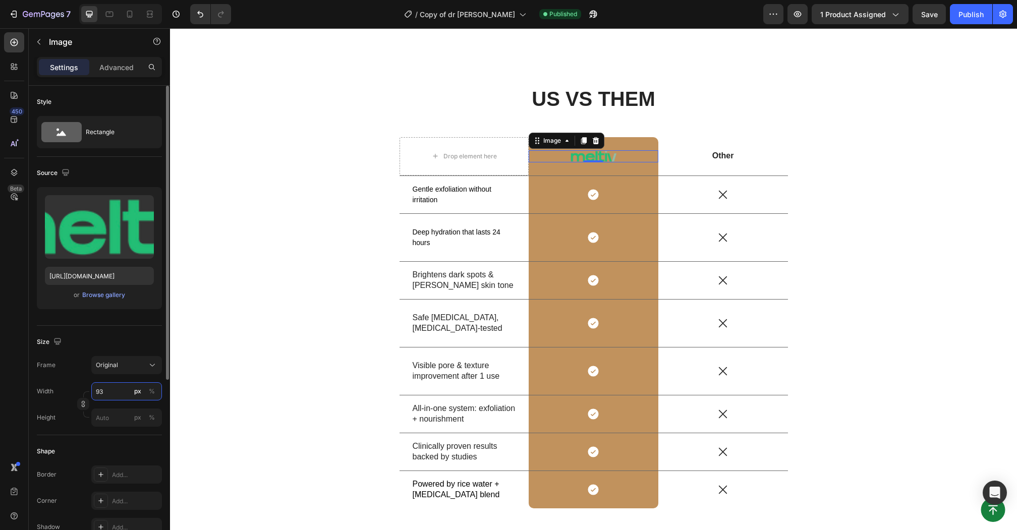
click at [110, 387] on input "93" at bounding box center [126, 391] width 71 height 18
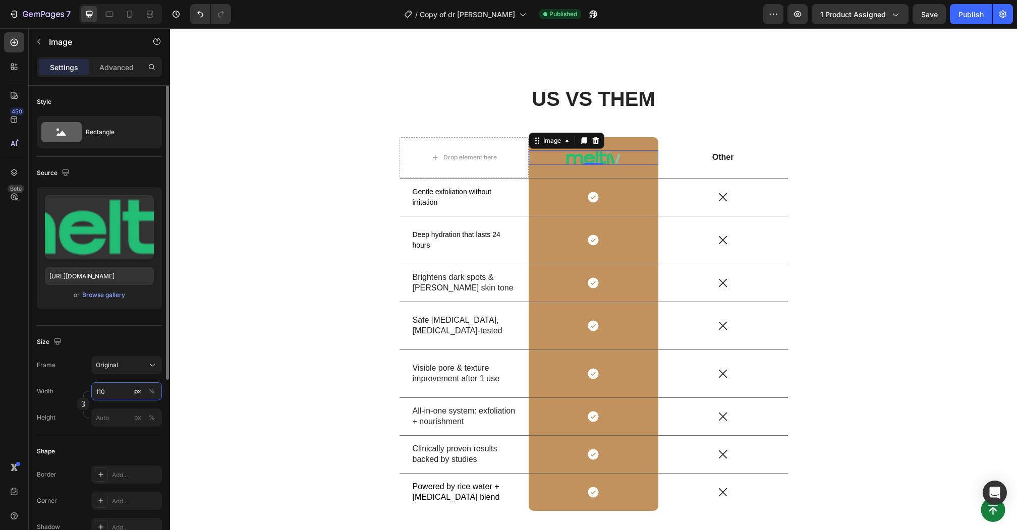
click at [110, 387] on input "110" at bounding box center [126, 391] width 71 height 18
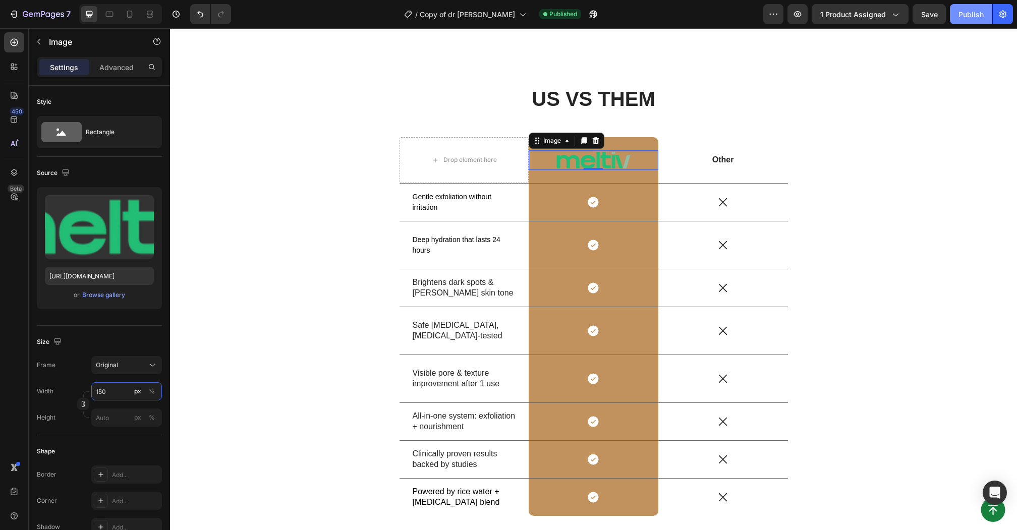
type input "150"
click at [974, 12] on div "Publish" at bounding box center [971, 14] width 25 height 11
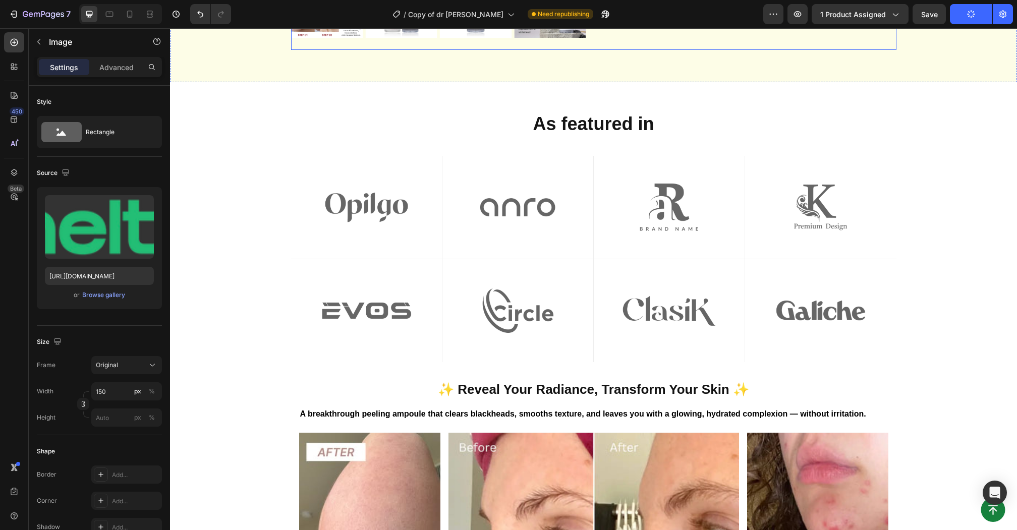
scroll to position [475, 0]
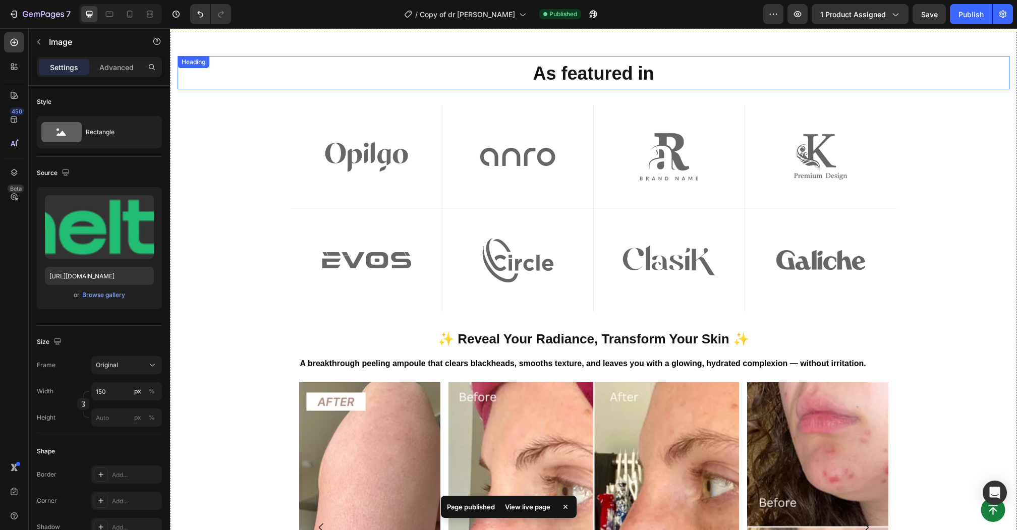
click at [630, 75] on strong "As featured in" at bounding box center [593, 73] width 121 height 21
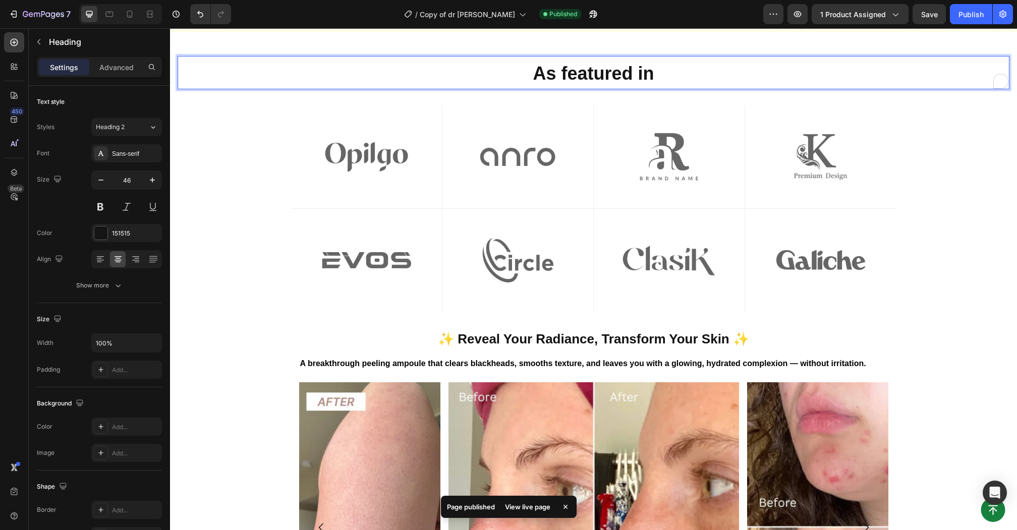
click at [630, 75] on strong "As featured in" at bounding box center [593, 73] width 121 height 21
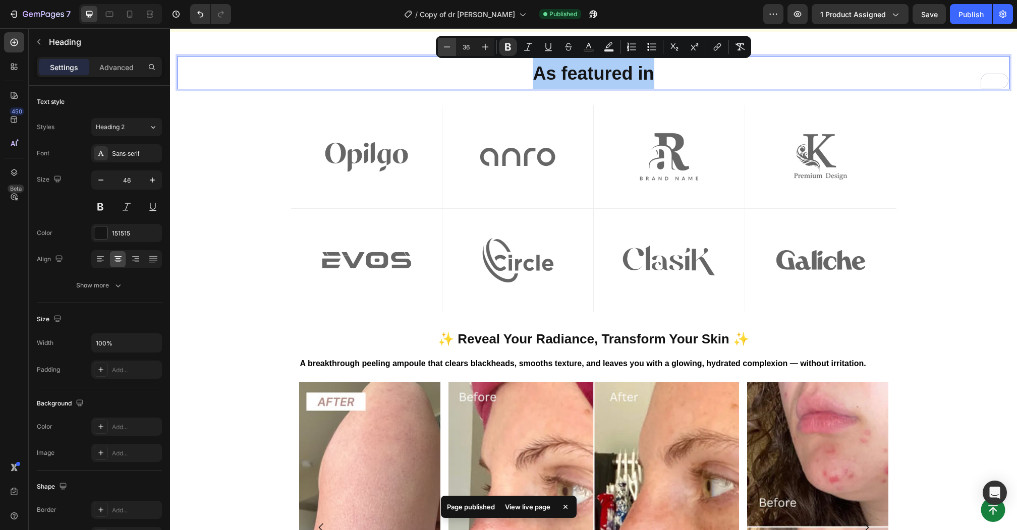
click at [443, 50] on icon "Editor contextual toolbar" at bounding box center [447, 47] width 10 height 10
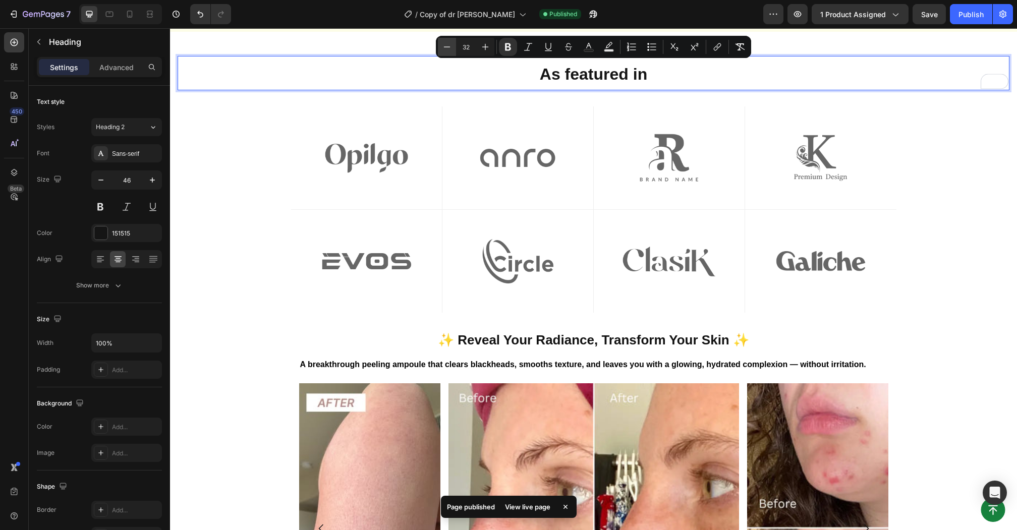
click at [443, 50] on icon "Editor contextual toolbar" at bounding box center [447, 47] width 10 height 10
type input "31"
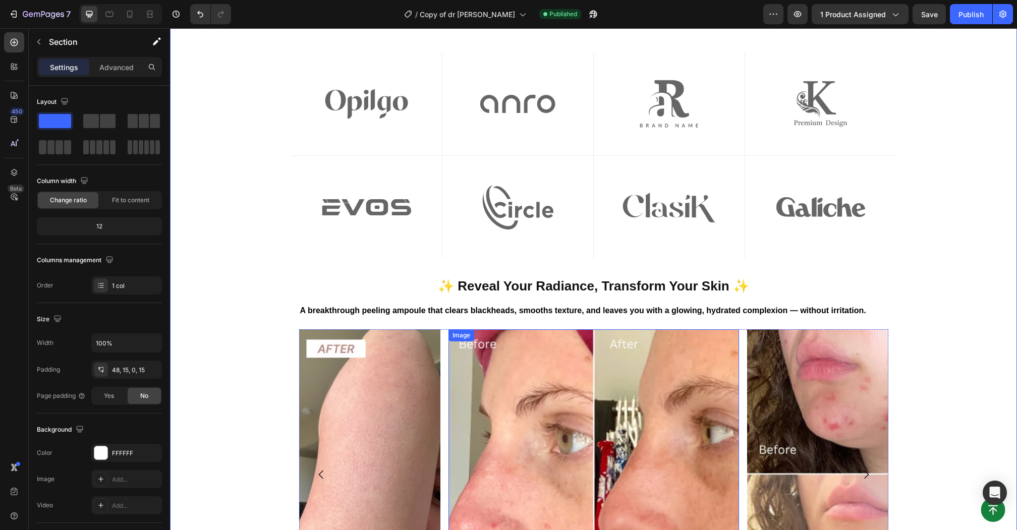
scroll to position [535, 0]
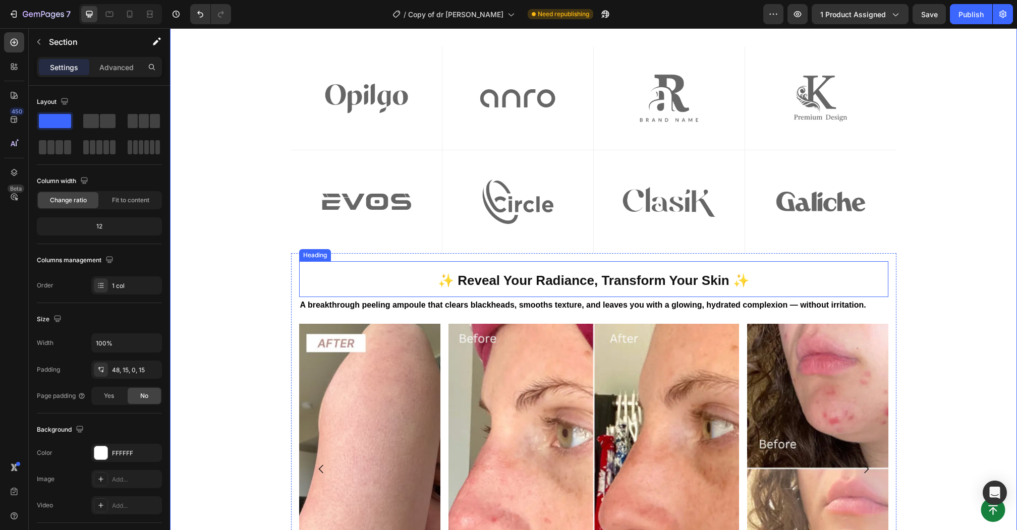
click at [611, 274] on strong "✨ Reveal Your Radiance, Transform Your Skin ✨" at bounding box center [593, 280] width 311 height 15
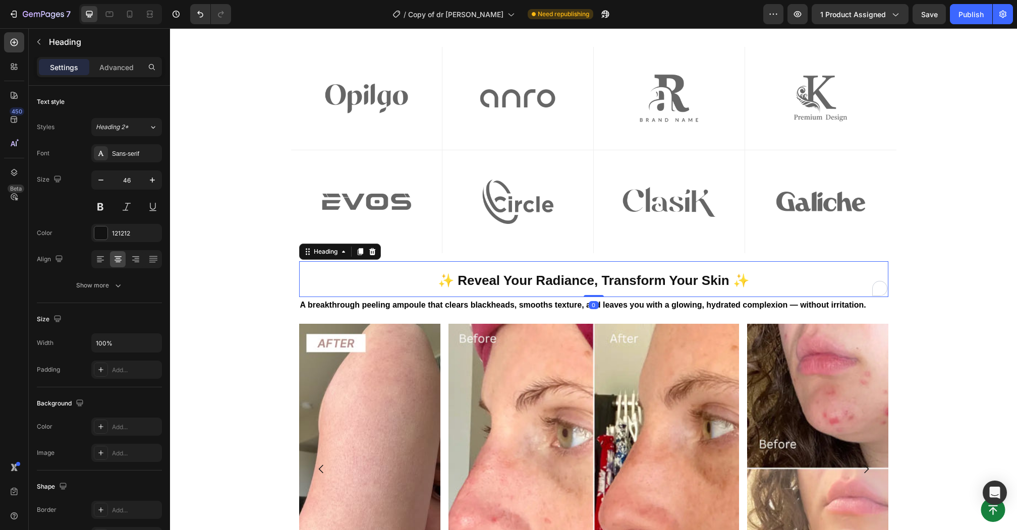
click at [611, 274] on strong "✨ Reveal Your Radiance, Transform Your Skin ✨" at bounding box center [593, 280] width 311 height 15
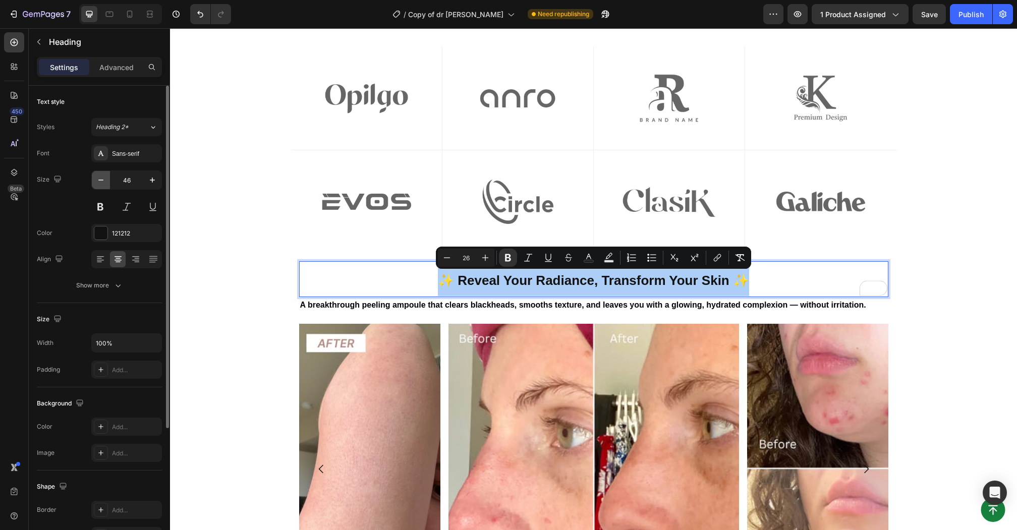
click at [99, 181] on icon "button" at bounding box center [101, 180] width 10 height 10
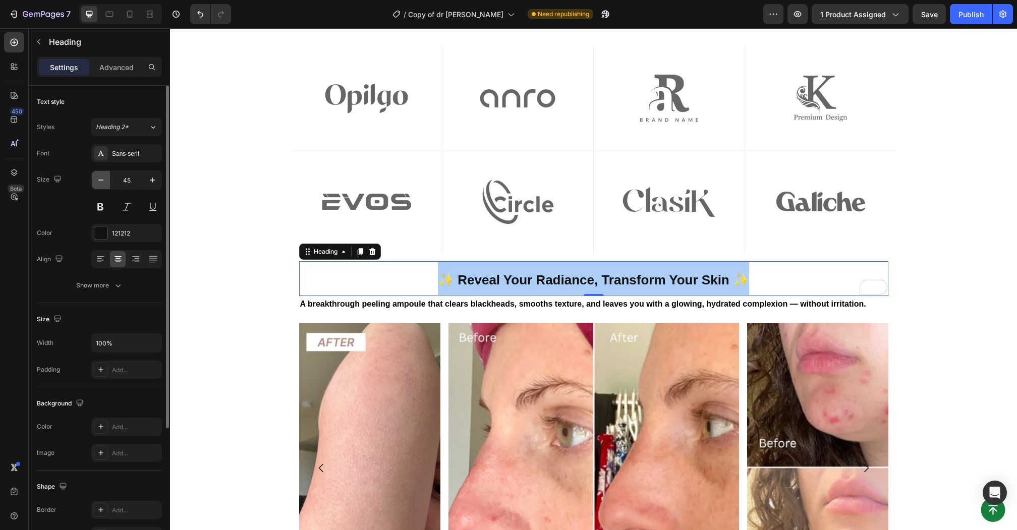
click at [99, 181] on icon "button" at bounding box center [101, 180] width 10 height 10
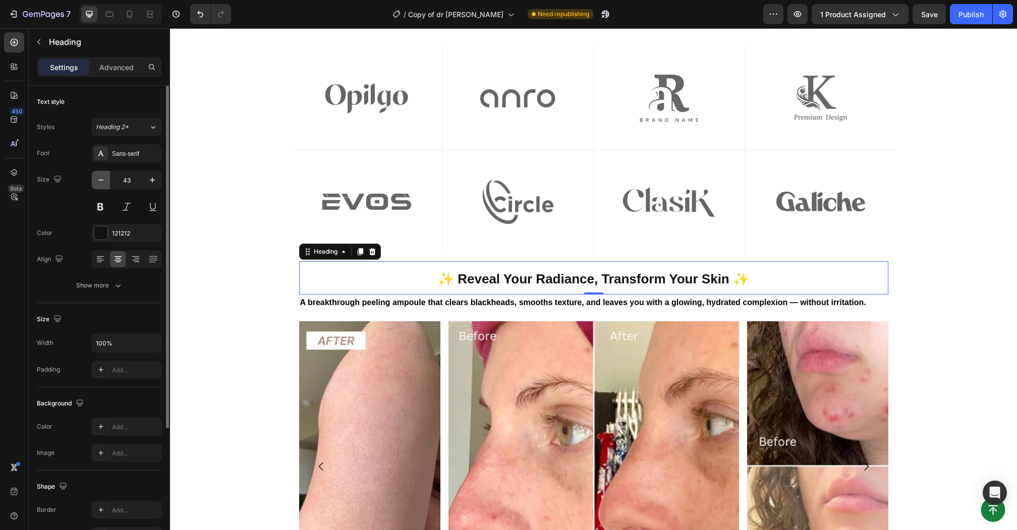
click at [99, 181] on icon "button" at bounding box center [101, 180] width 10 height 10
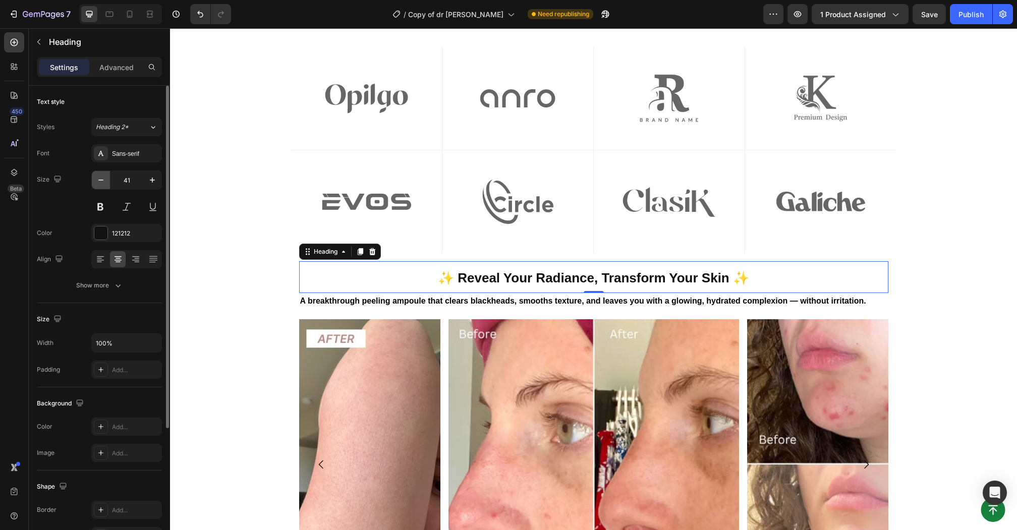
click at [99, 181] on icon "button" at bounding box center [101, 180] width 10 height 10
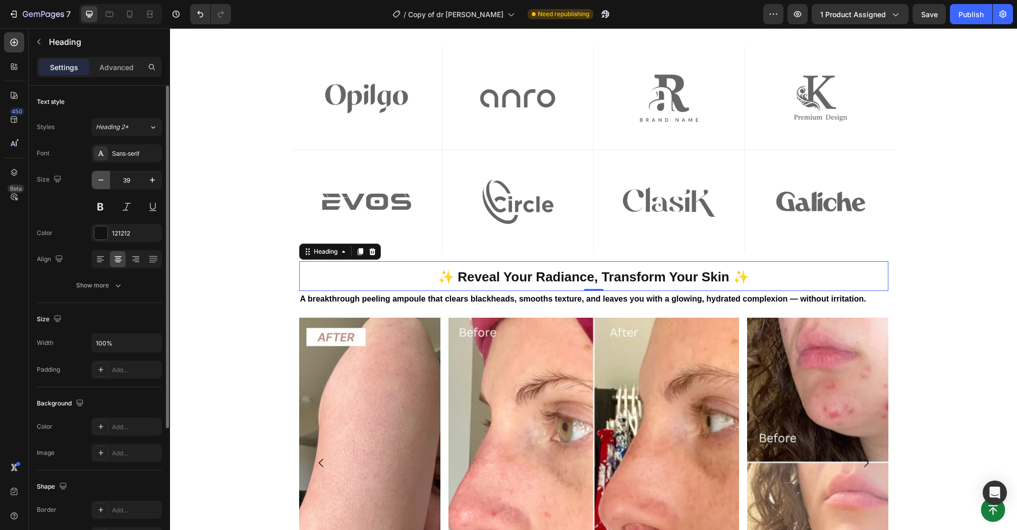
click at [99, 181] on icon "button" at bounding box center [101, 180] width 10 height 10
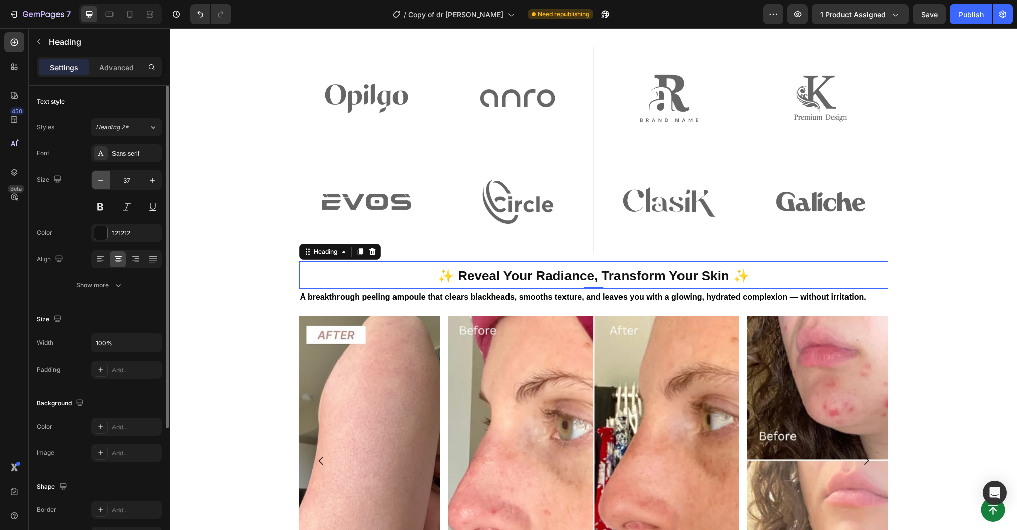
type input "36"
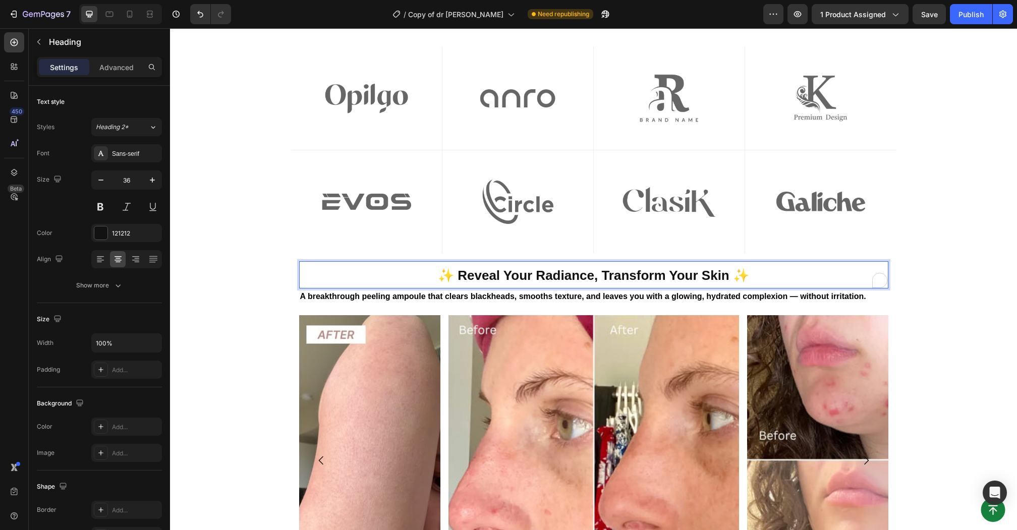
click at [514, 277] on strong "✨ Reveal Your Radiance, Transform Your Skin ✨" at bounding box center [593, 275] width 311 height 15
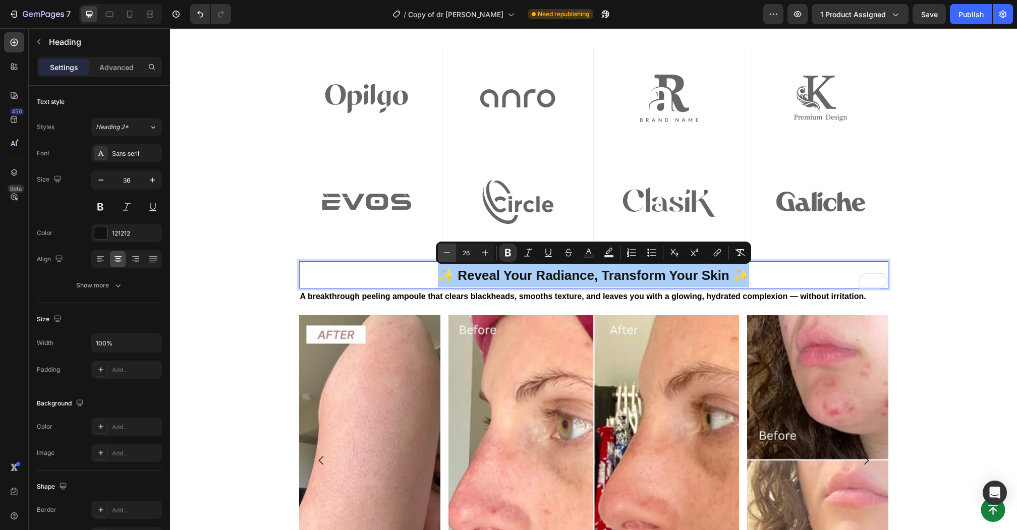
click at [447, 251] on icon "Editor contextual toolbar" at bounding box center [447, 253] width 10 height 10
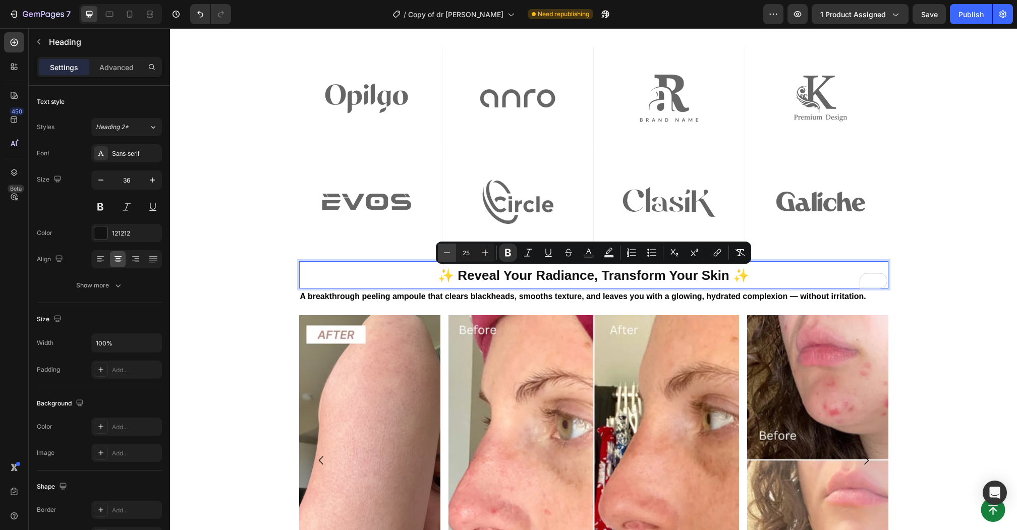
click at [447, 251] on icon "Editor contextual toolbar" at bounding box center [447, 253] width 10 height 10
type input "24"
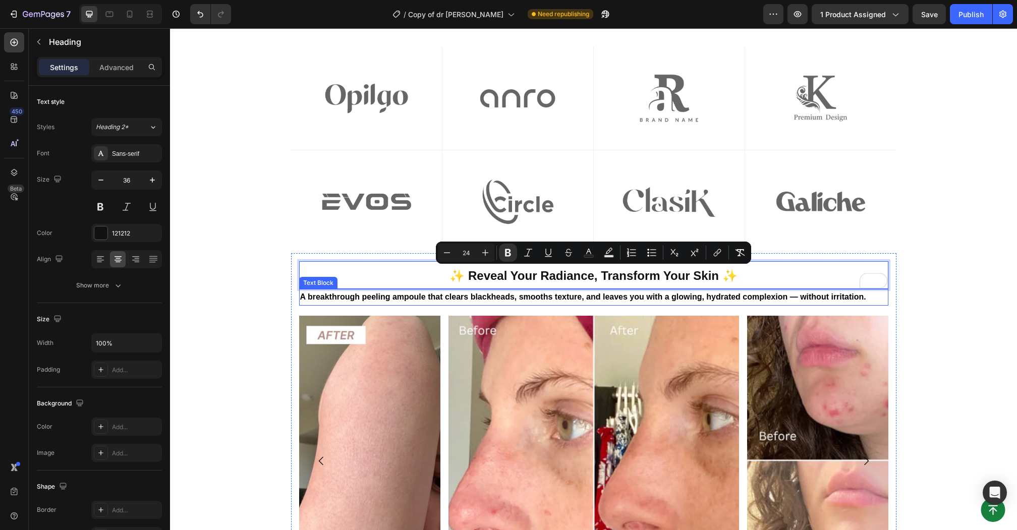
click at [431, 297] on strong "A breakthrough peeling ampoule that clears blackheads, smooths texture, and lea…" at bounding box center [583, 297] width 566 height 9
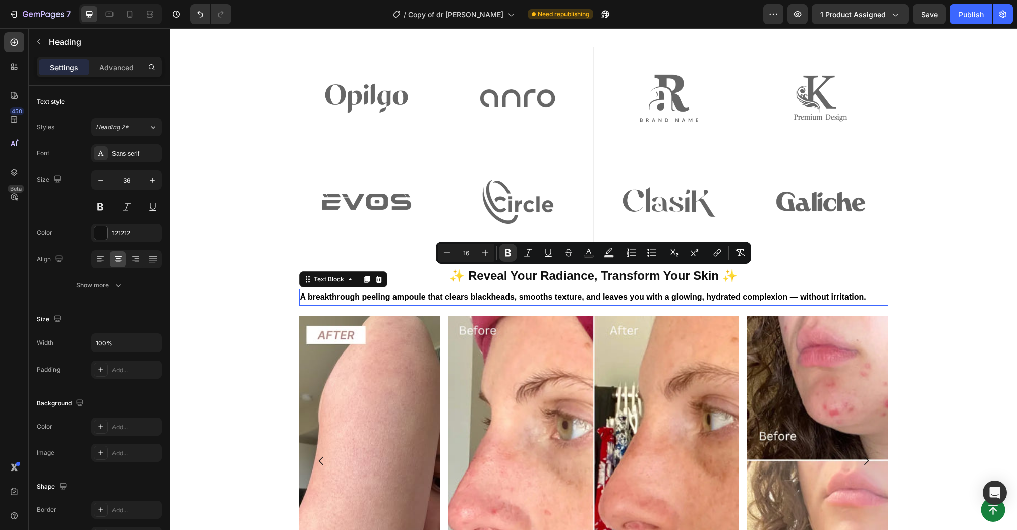
click at [431, 297] on strong "A breakthrough peeling ampoule that clears blackheads, smooths texture, and lea…" at bounding box center [583, 297] width 566 height 9
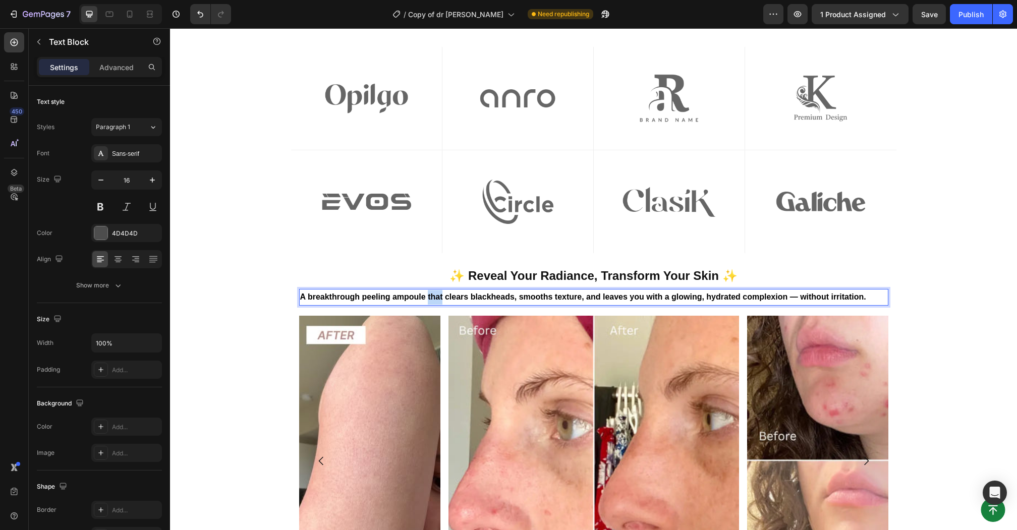
click at [431, 297] on strong "A breakthrough peeling ampoule that clears blackheads, smooths texture, and lea…" at bounding box center [583, 297] width 566 height 9
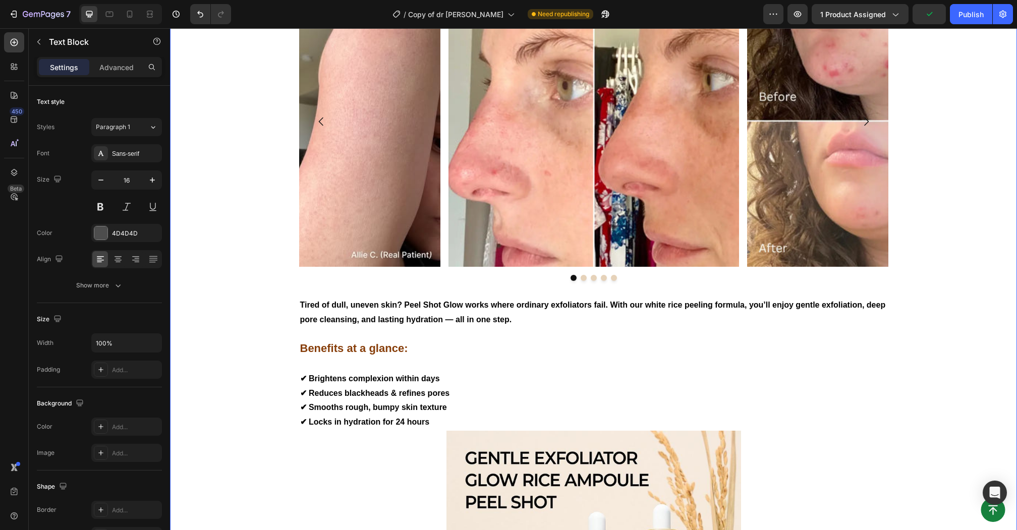
scroll to position [969, 0]
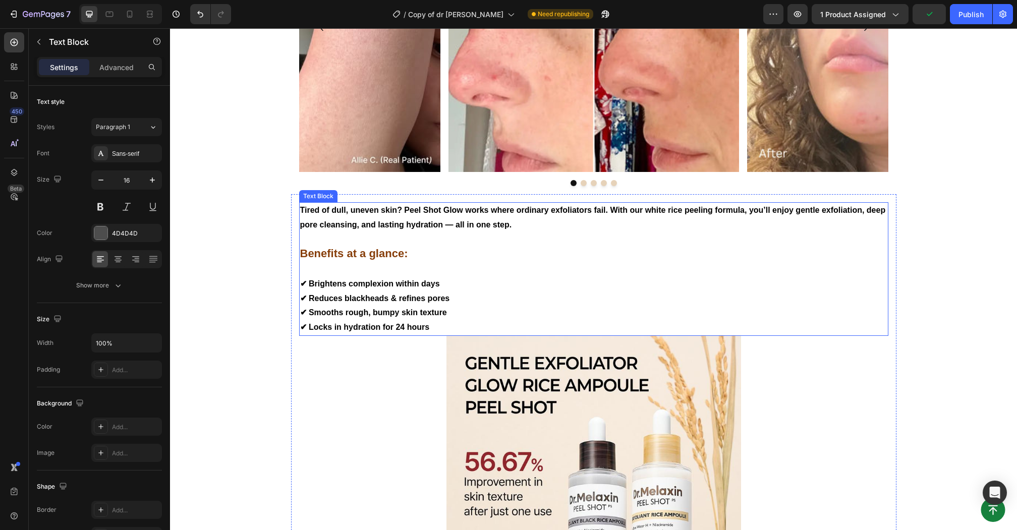
click at [561, 212] on strong "Tired of dull, uneven skin? Peel Shot Glow works where ordinary exfoliators fai…" at bounding box center [593, 217] width 586 height 23
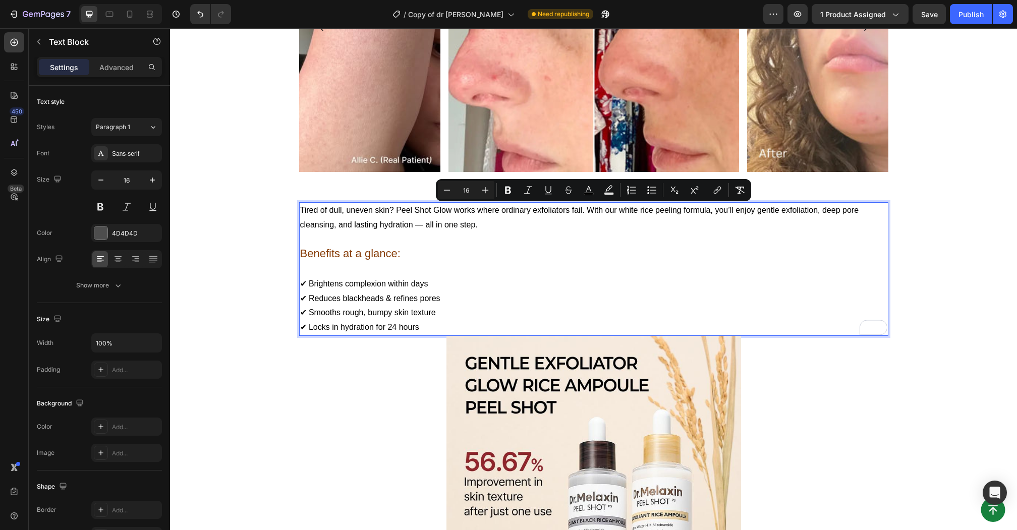
click at [525, 234] on p "Rich Text Editor. Editing area: main" at bounding box center [593, 239] width 587 height 15
click at [417, 256] on p "Benefits at a glance:" at bounding box center [593, 255] width 587 height 16
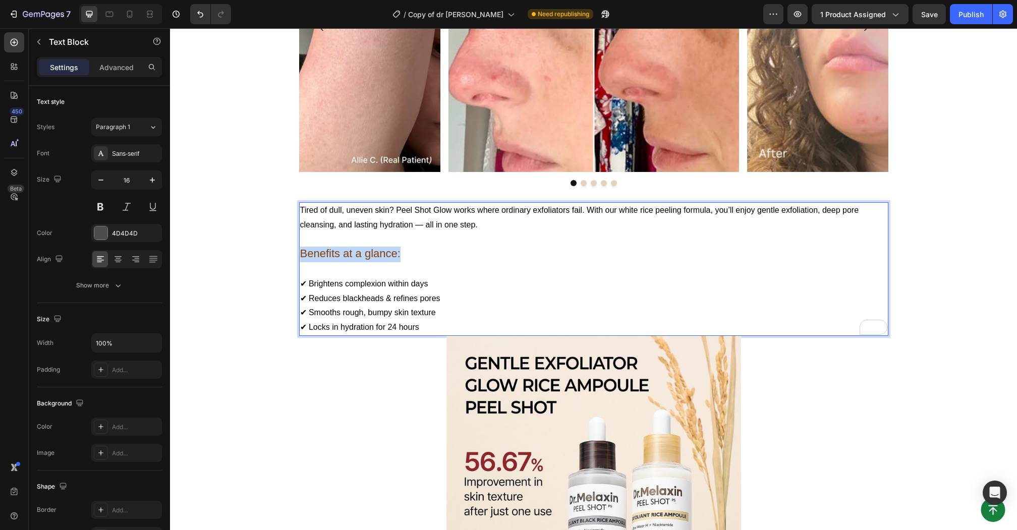
click at [289, 255] on div "⁠⁠⁠⁠⁠⁠⁠ As featured in Heading Image Row Image Row Image Row Image Row Row Imag…" at bounding box center [594, 100] width 832 height 1077
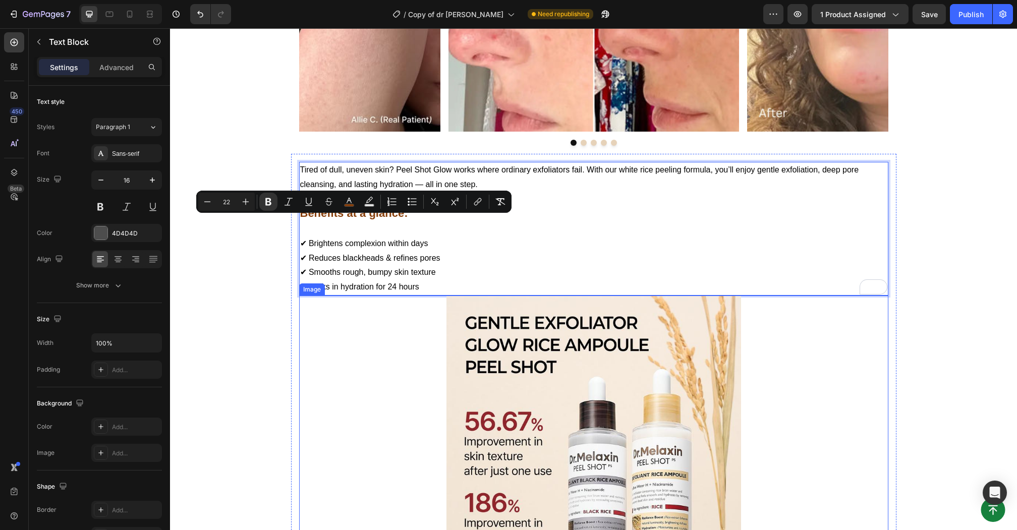
scroll to position [979, 0]
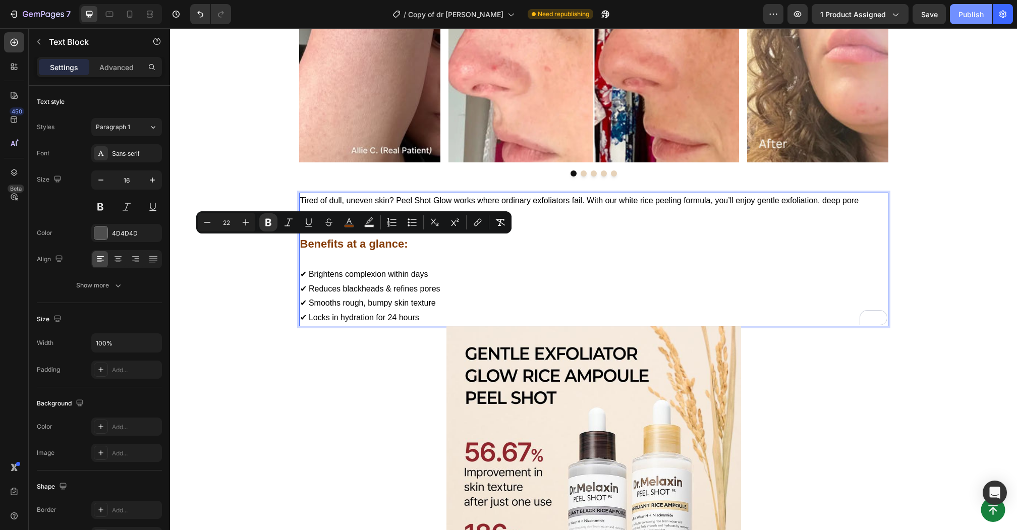
click at [956, 15] on button "Publish" at bounding box center [971, 14] width 42 height 20
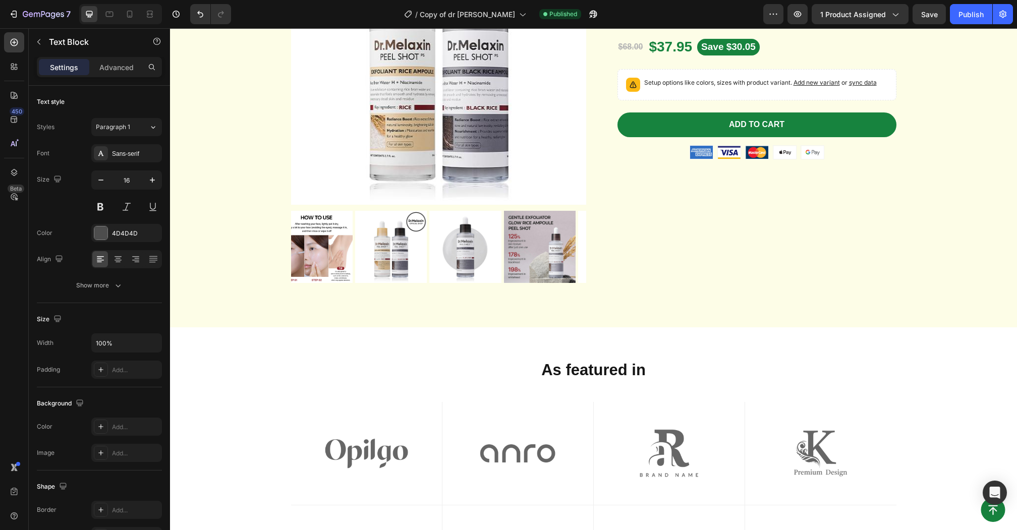
scroll to position [164, 0]
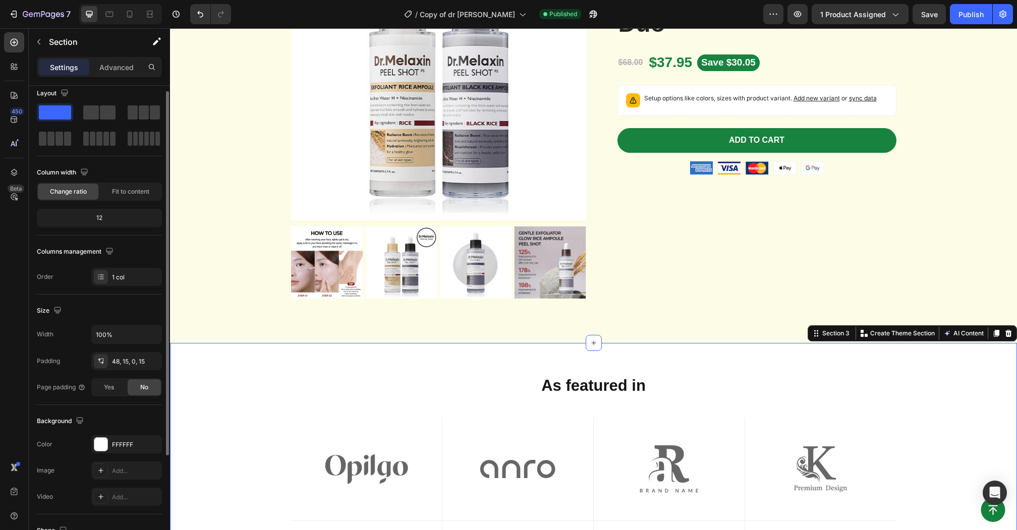
scroll to position [0, 0]
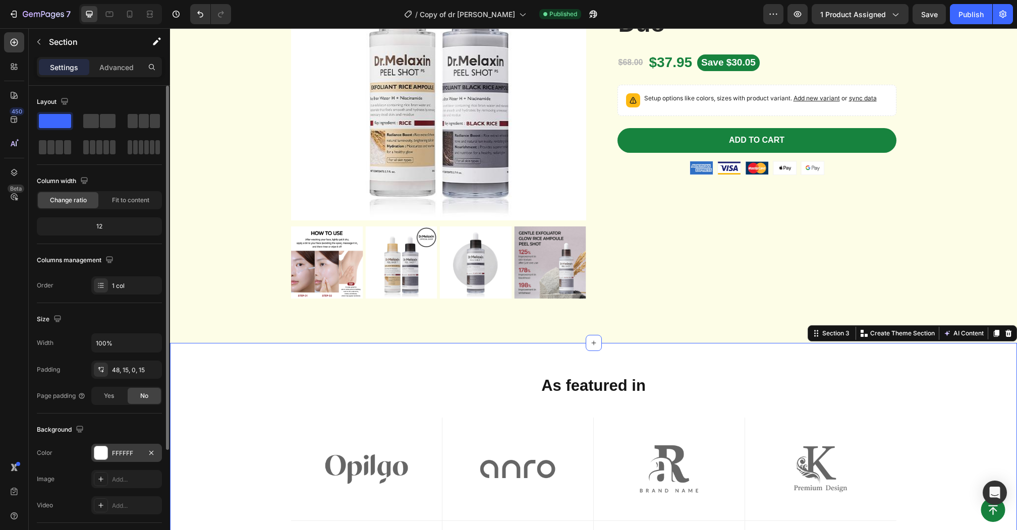
click at [102, 450] on div at bounding box center [100, 453] width 13 height 13
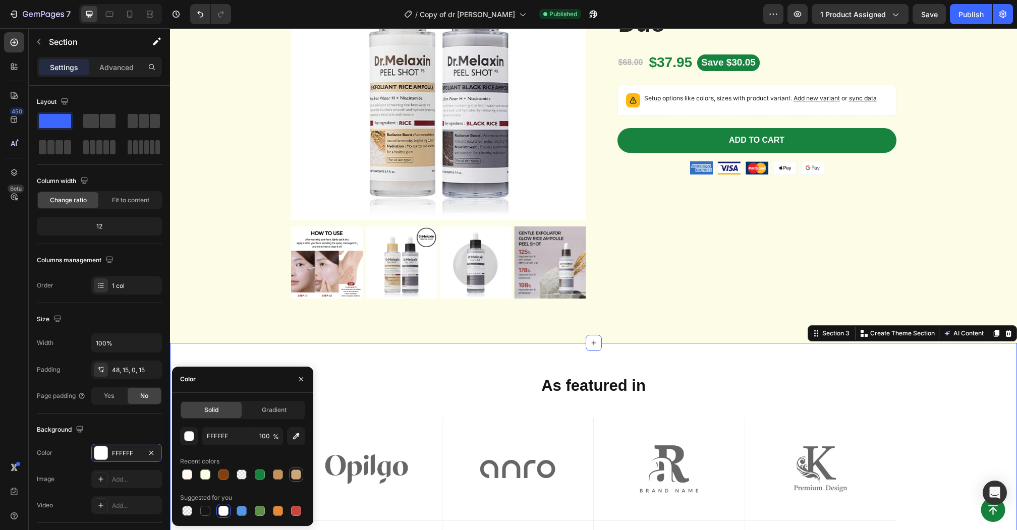
click at [295, 472] on div at bounding box center [296, 475] width 10 height 10
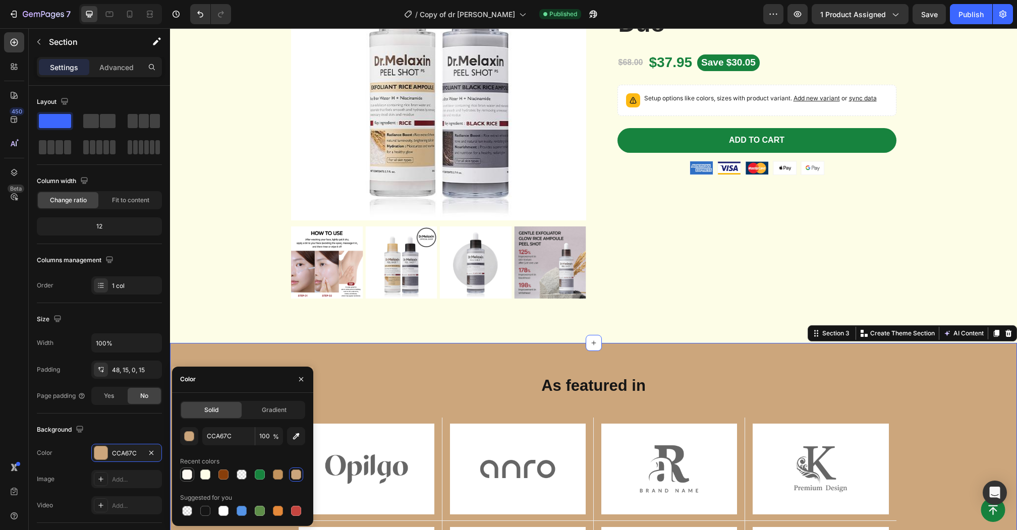
click at [186, 473] on div at bounding box center [187, 475] width 10 height 10
type input "FFF9F2"
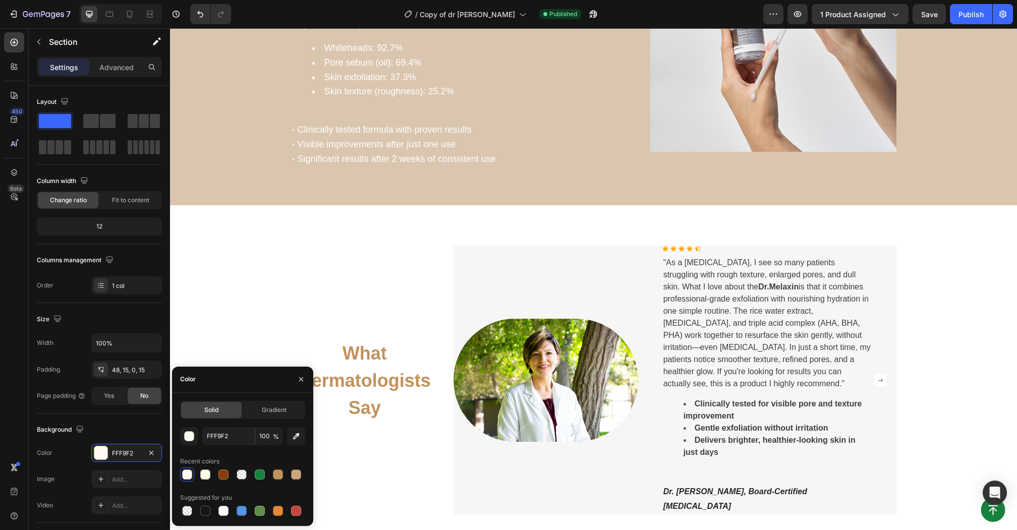
scroll to position [1917, 0]
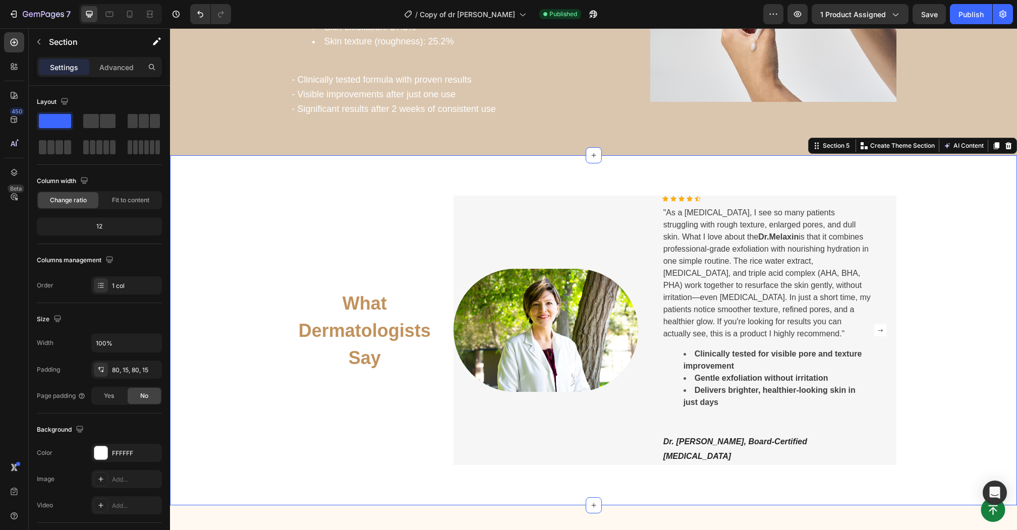
click at [483, 161] on div "What Dermatologists Say Heading Image Icon Icon Icon Icon Icon Icon List Hoz "A…" at bounding box center [593, 330] width 847 height 350
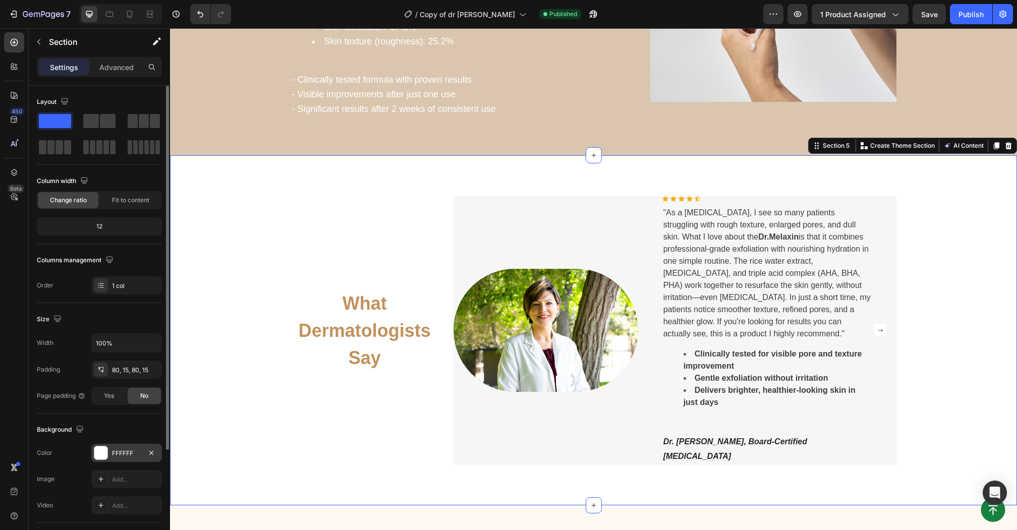
click at [101, 448] on div at bounding box center [100, 453] width 13 height 13
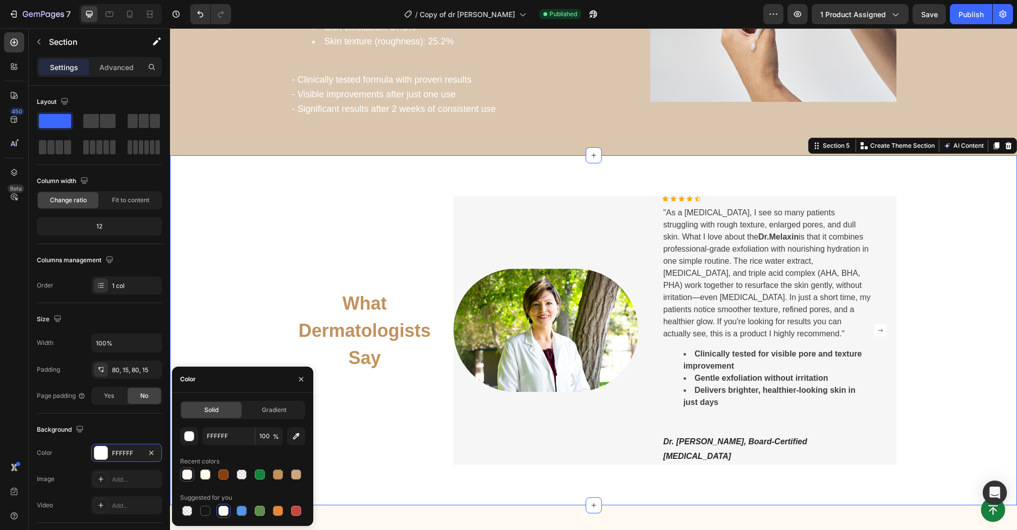
click at [185, 472] on div at bounding box center [187, 475] width 10 height 10
type input "FFF9F2"
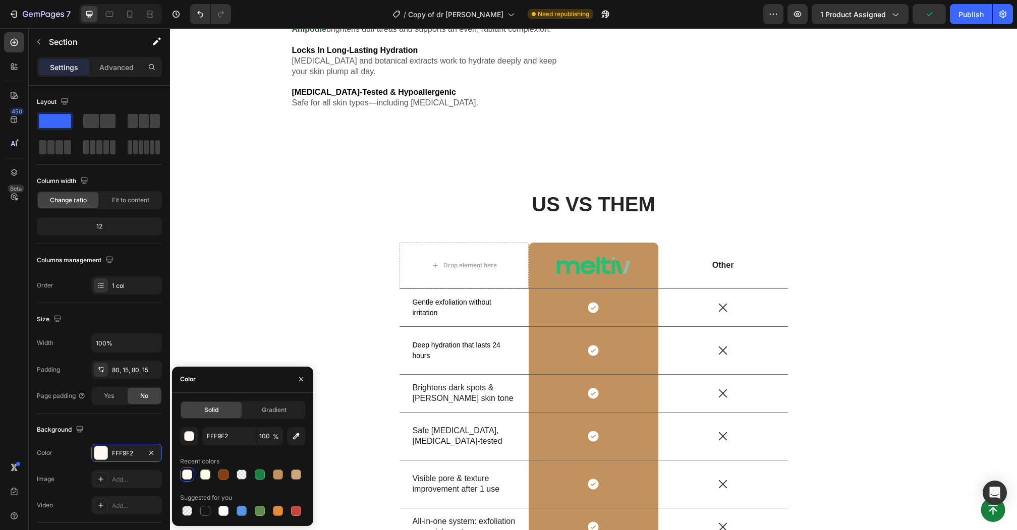
scroll to position [3386, 0]
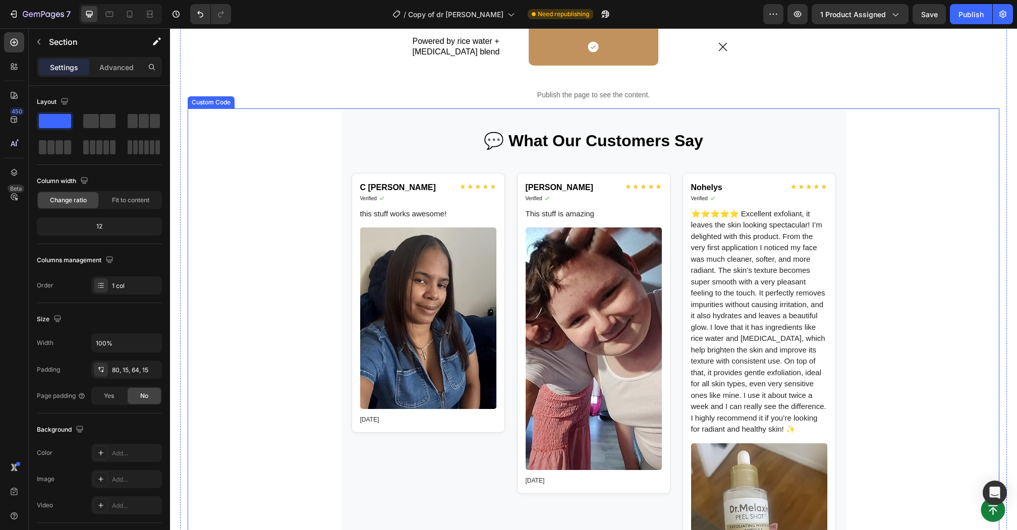
scroll to position [4138, 0]
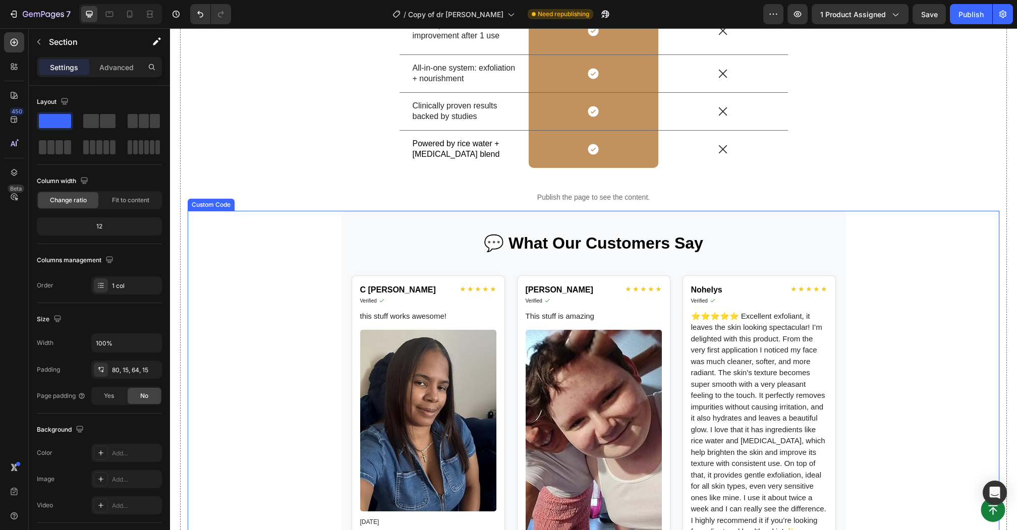
click at [606, 238] on h2 "💬 What Our Customers Say" at bounding box center [594, 243] width 484 height 24
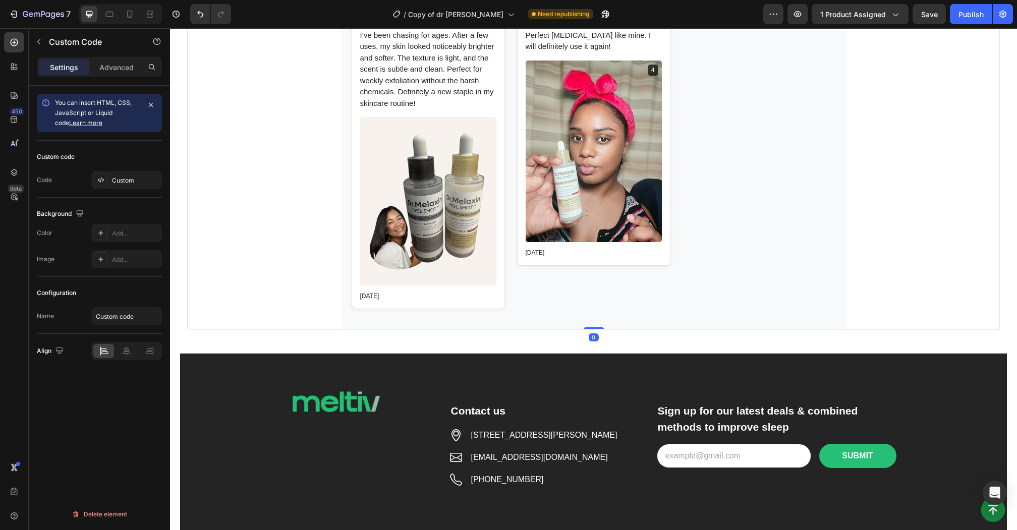
scroll to position [5595, 0]
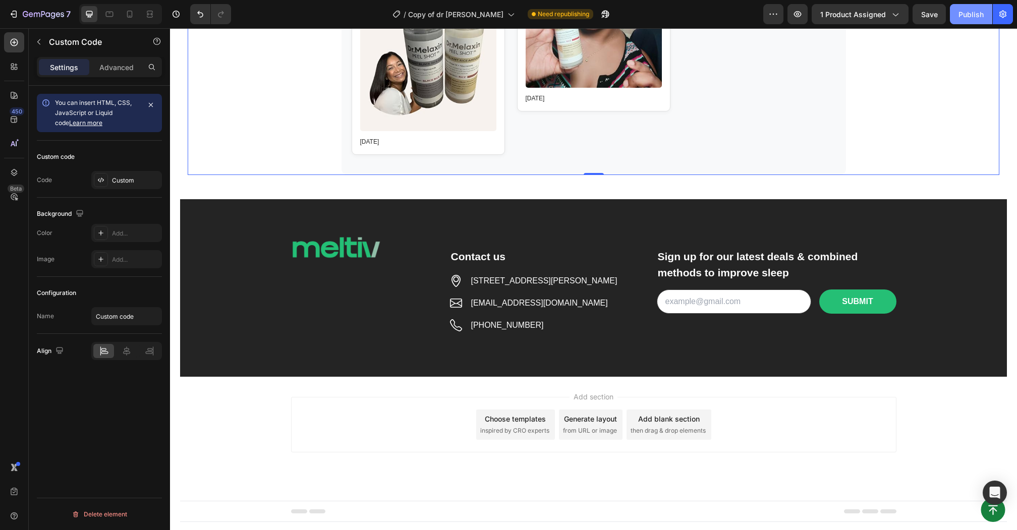
click at [966, 14] on div "Publish" at bounding box center [971, 14] width 25 height 11
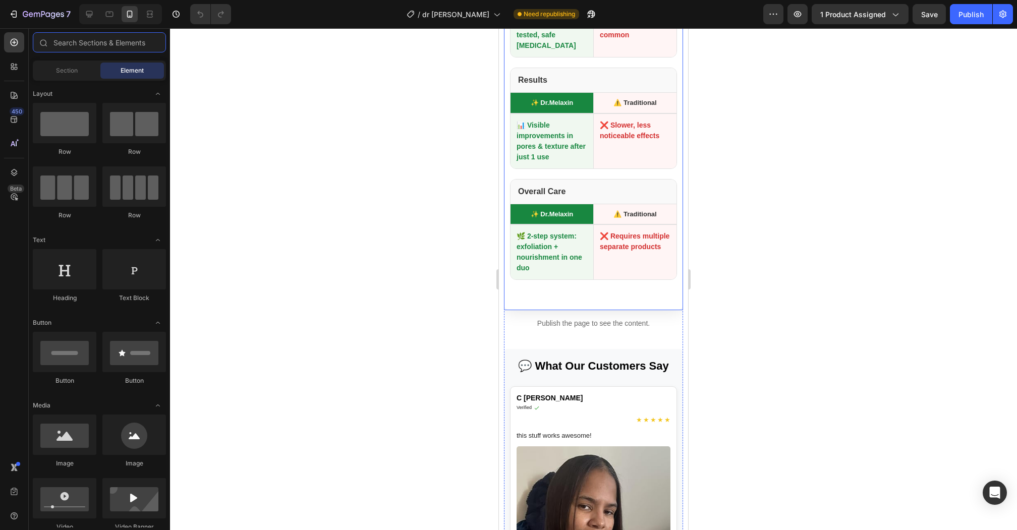
scroll to position [4301, 0]
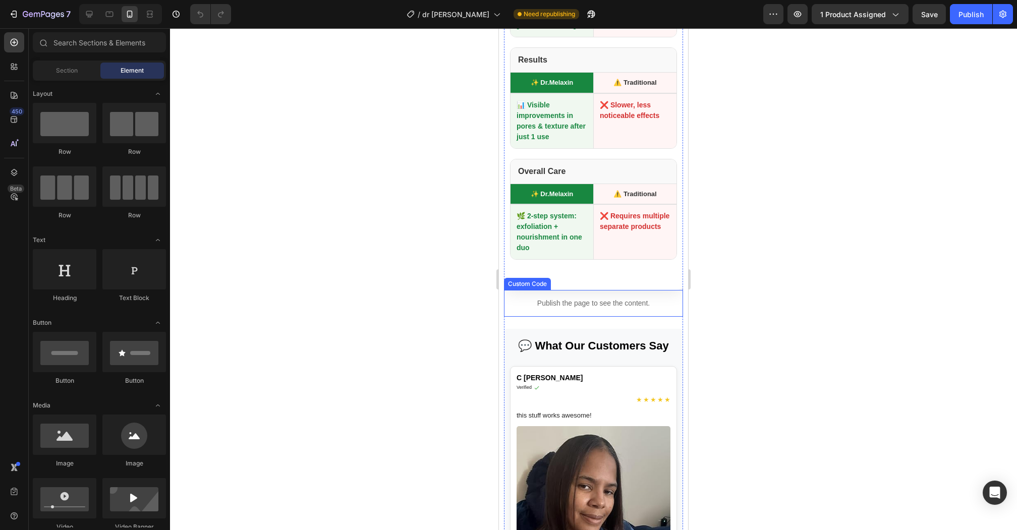
click at [603, 298] on p "Publish the page to see the content." at bounding box center [593, 303] width 179 height 11
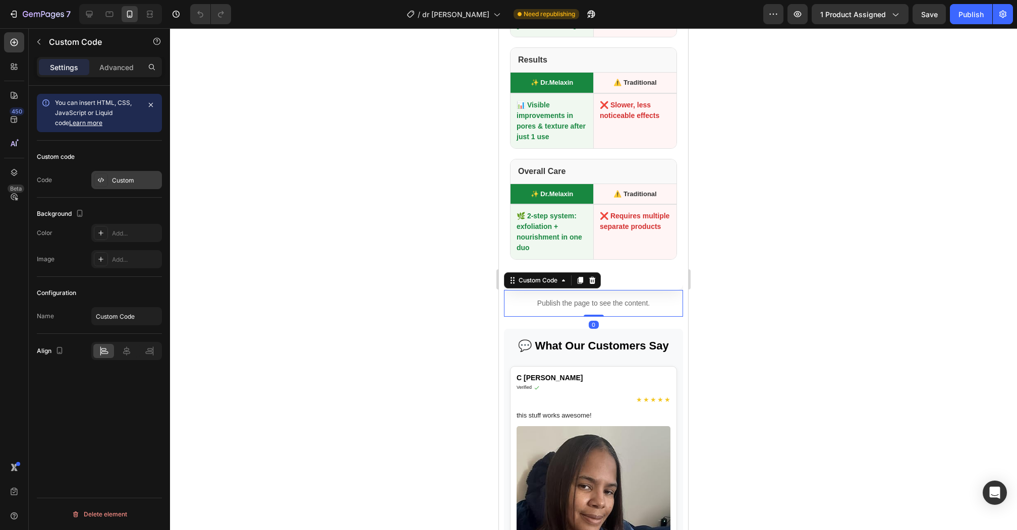
click at [120, 176] on div "Custom" at bounding box center [135, 180] width 47 height 9
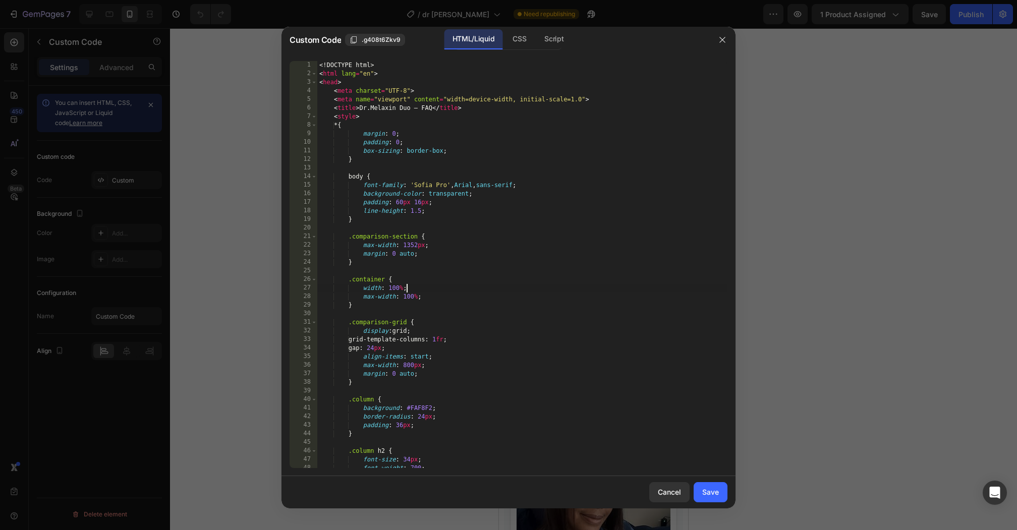
click at [580, 289] on div "<! DOCTYPE html > < html lang = "en" > < head > < meta charset = "UTF-8" > < me…" at bounding box center [522, 273] width 410 height 424
type textarea "</html>"
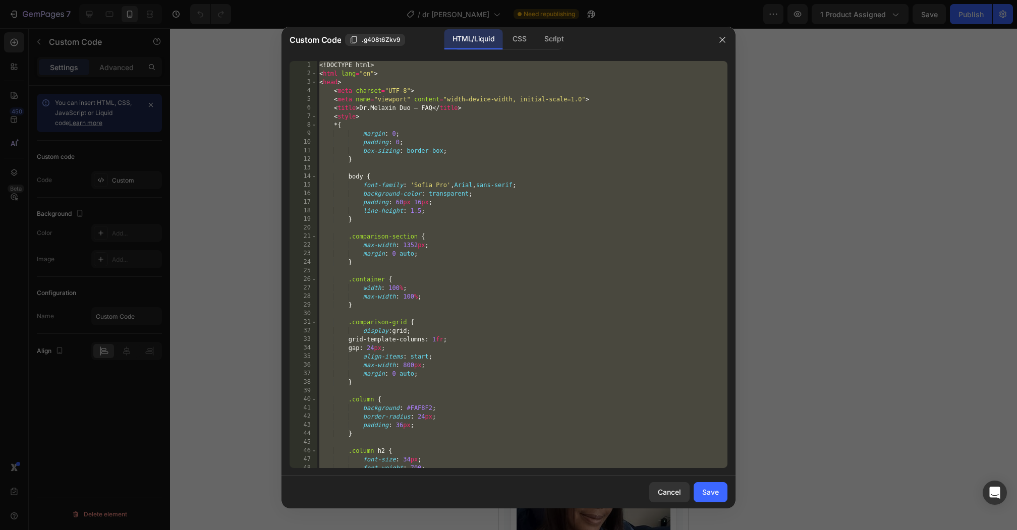
click at [777, 67] on div at bounding box center [508, 265] width 1017 height 530
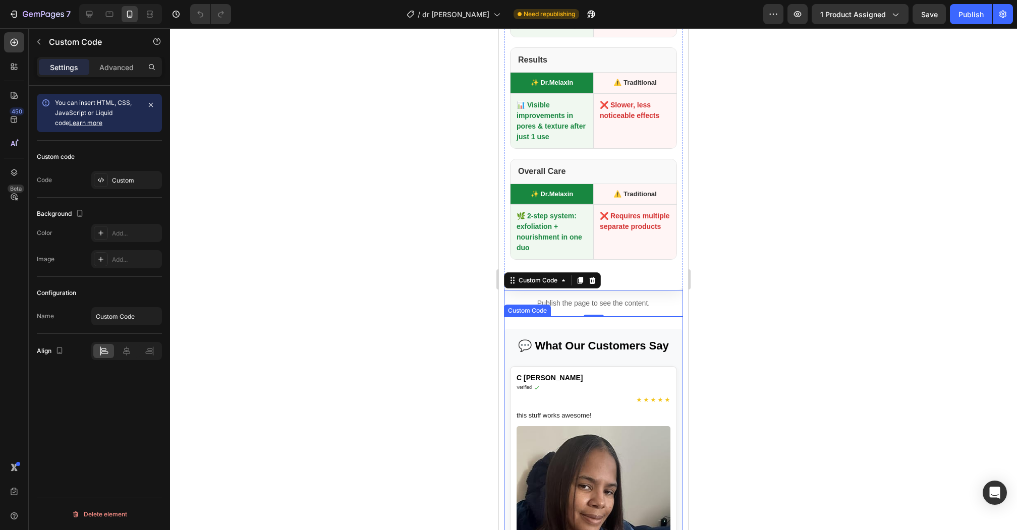
click at [585, 374] on div "C Brigitta Snead Verified ★ ★ ★ ★ ★" at bounding box center [594, 389] width 154 height 32
click at [137, 189] on div "Custom code Code Custom" at bounding box center [99, 169] width 125 height 57
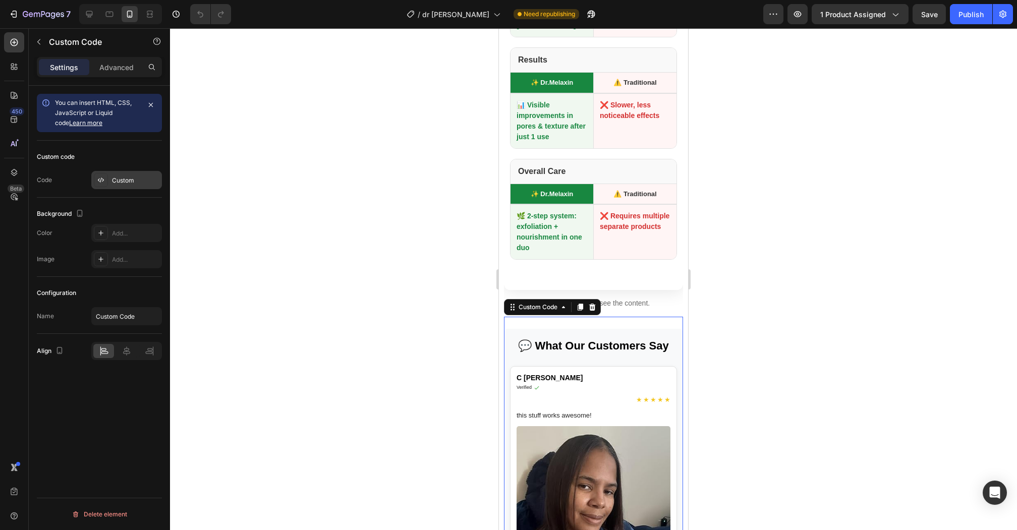
click at [137, 181] on div "Custom" at bounding box center [135, 180] width 47 height 9
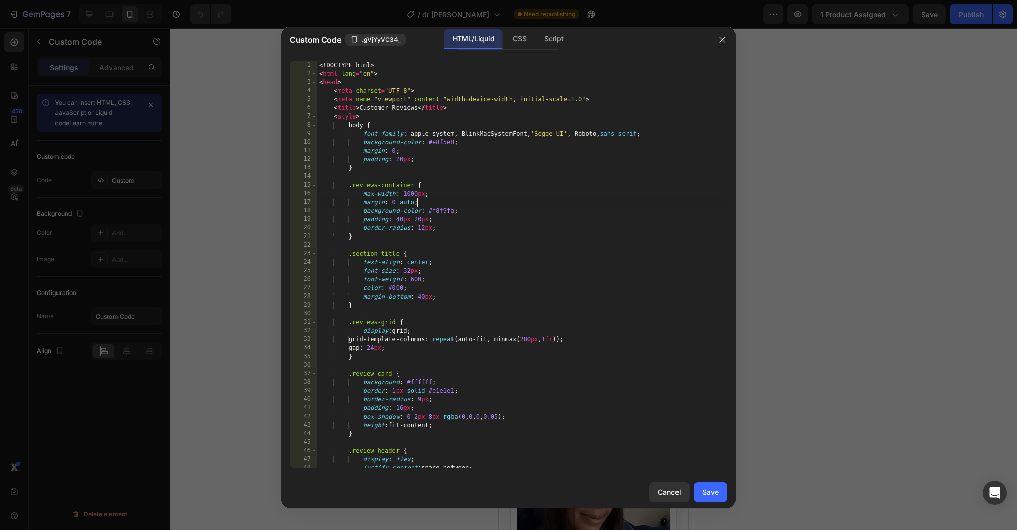
click at [645, 202] on div "<! DOCTYPE html > < html lang = "en" > < head > < meta charset = "UTF-8" > < me…" at bounding box center [522, 273] width 410 height 424
type textarea "</body> </html>"
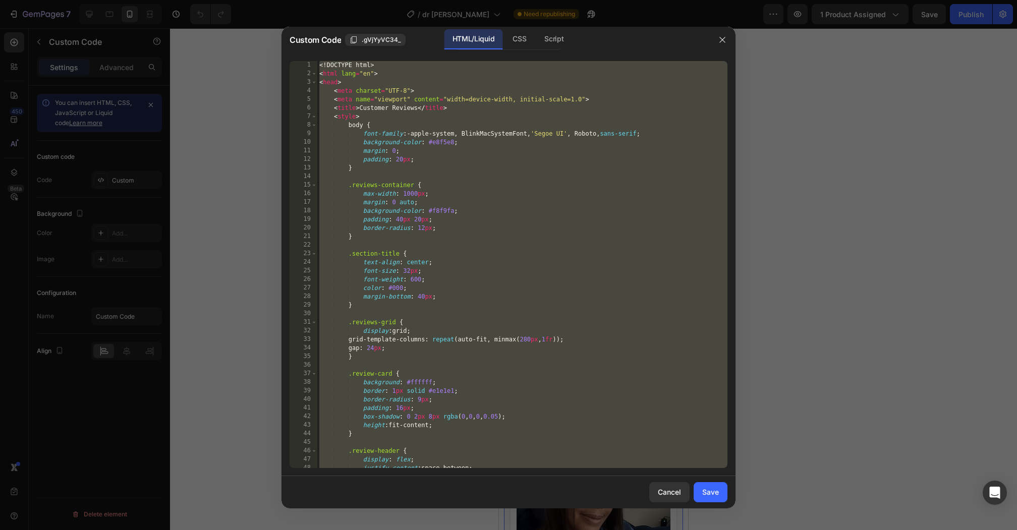
click at [30, 14] on div at bounding box center [508, 265] width 1017 height 530
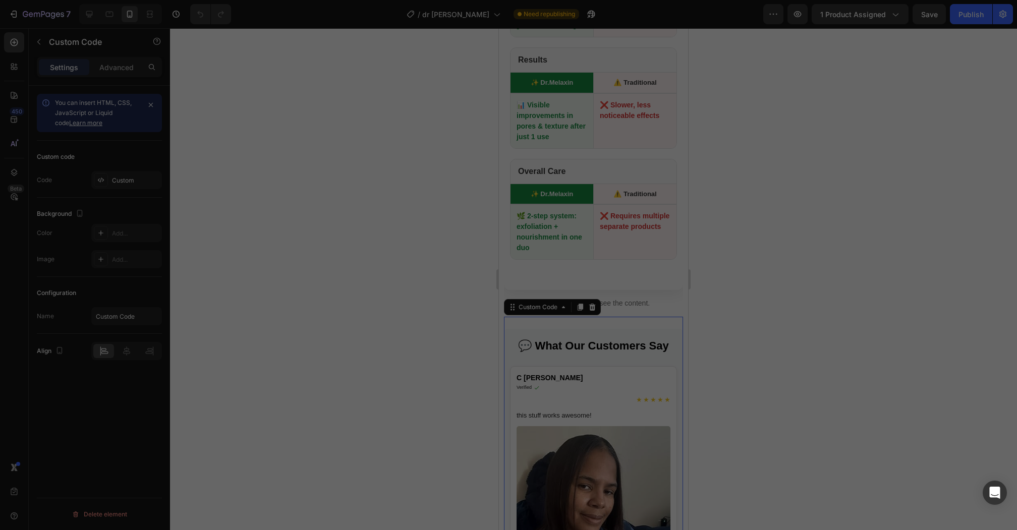
click at [30, 14] on div at bounding box center [508, 265] width 1017 height 530
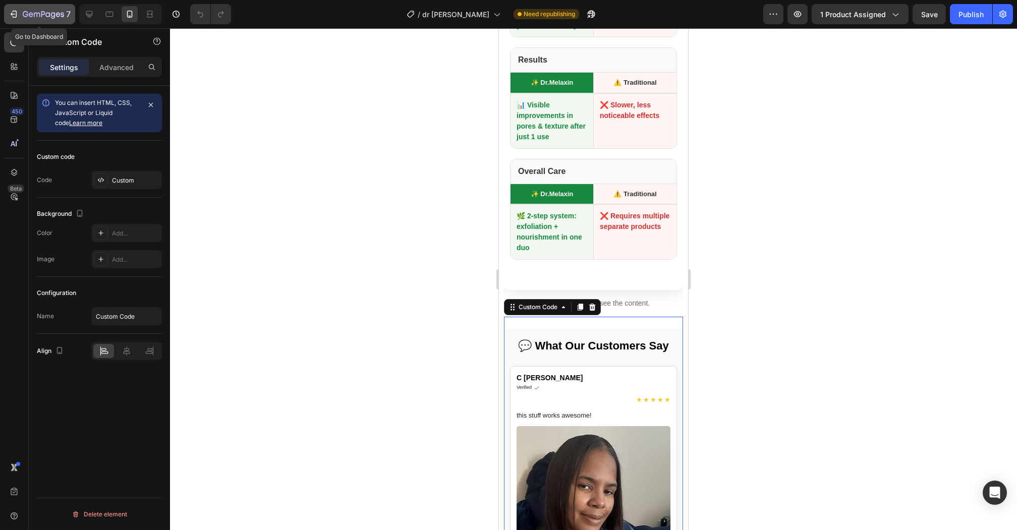
click at [16, 14] on icon "button" at bounding box center [15, 14] width 5 height 7
